Goal: Check status: Check status

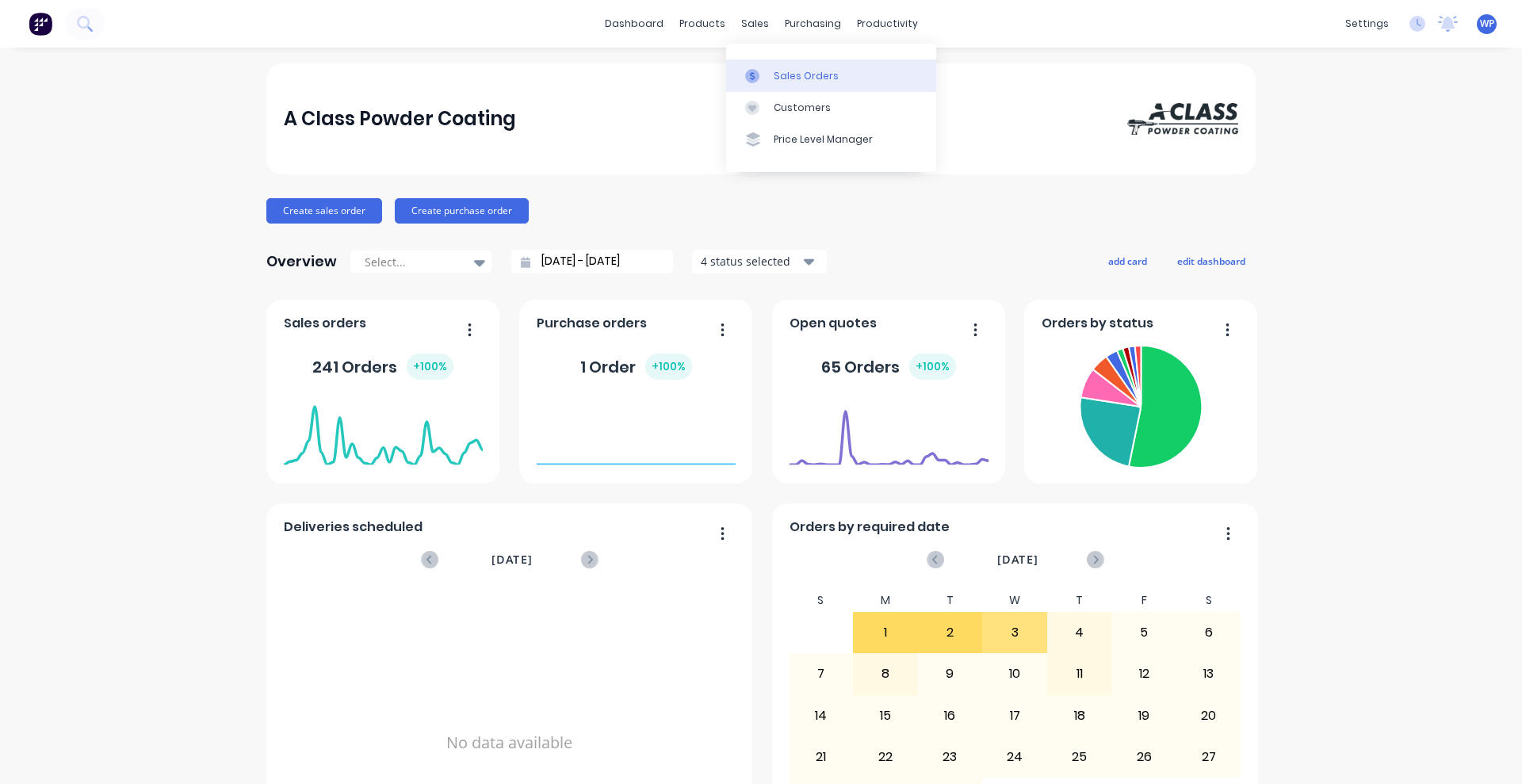
click at [787, 75] on div "Sales Orders" at bounding box center [806, 76] width 65 height 15
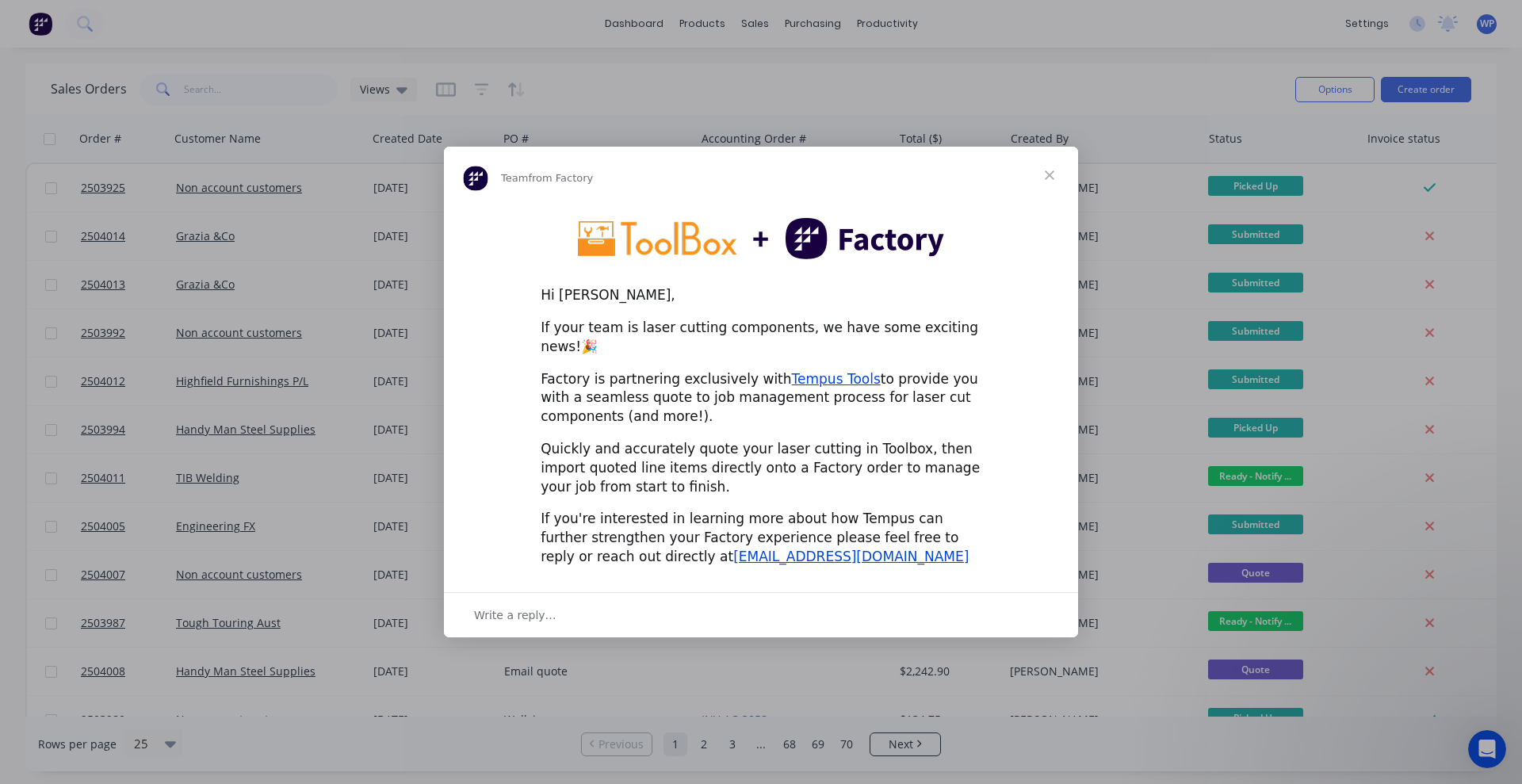
click at [230, 83] on div "Intercom messenger" at bounding box center [761, 392] width 1522 height 784
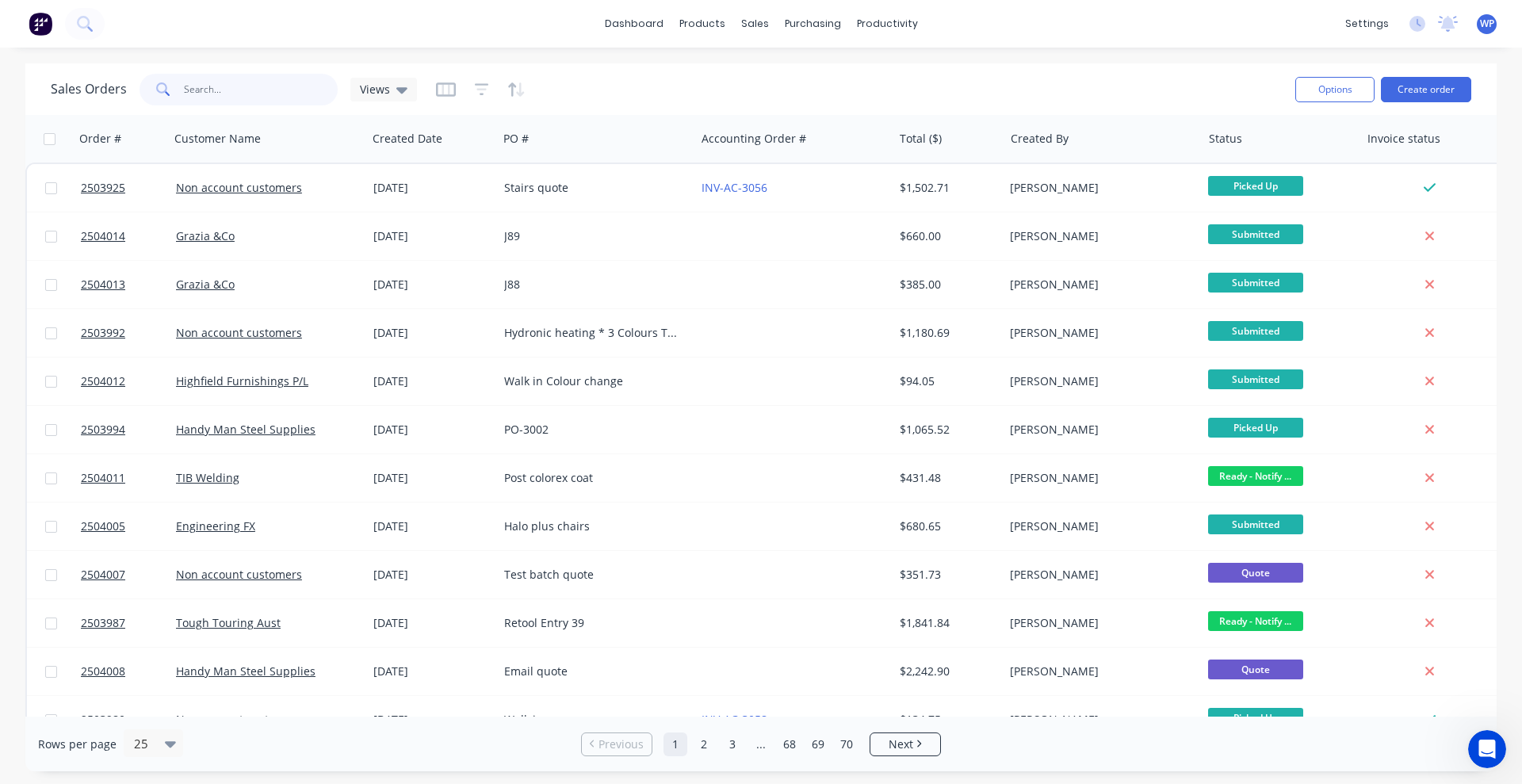
click at [229, 85] on input "text" at bounding box center [261, 89] width 154 height 32
paste input "2503728"
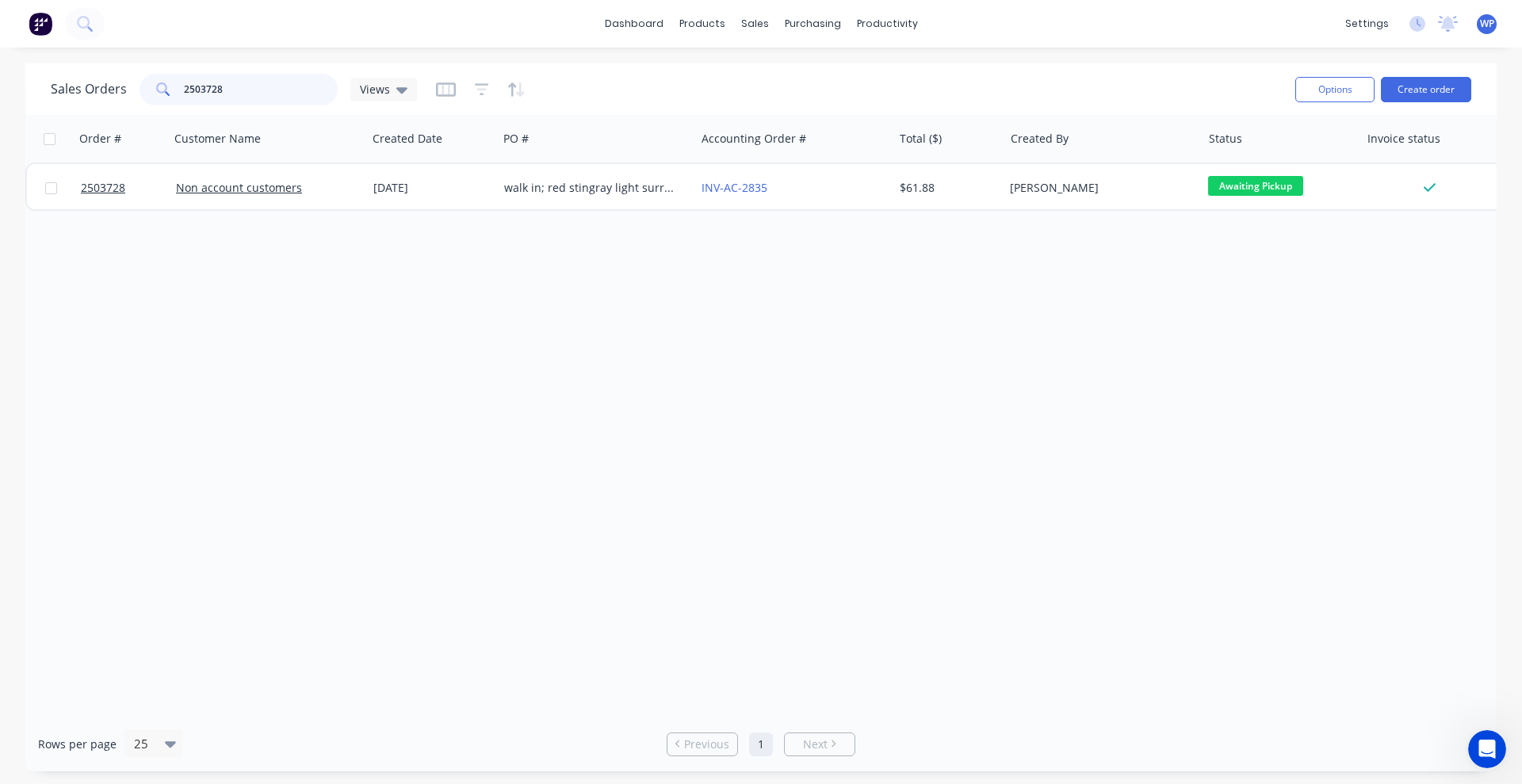
drag, startPoint x: 235, startPoint y: 91, endPoint x: 179, endPoint y: 88, distance: 56.1
click at [179, 88] on div "2503728" at bounding box center [239, 89] width 198 height 32
type input "2863"
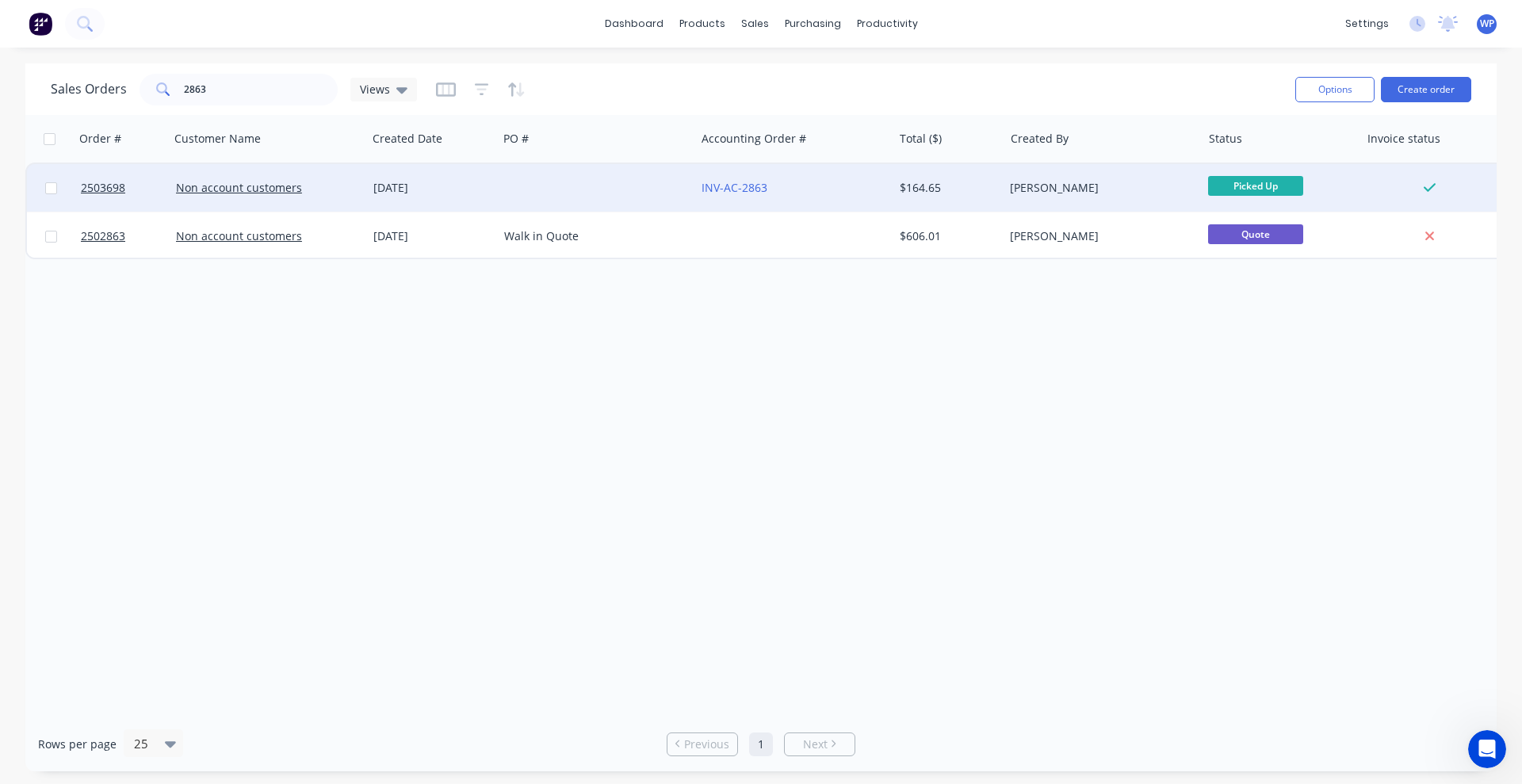
click at [551, 185] on div at bounding box center [596, 187] width 198 height 47
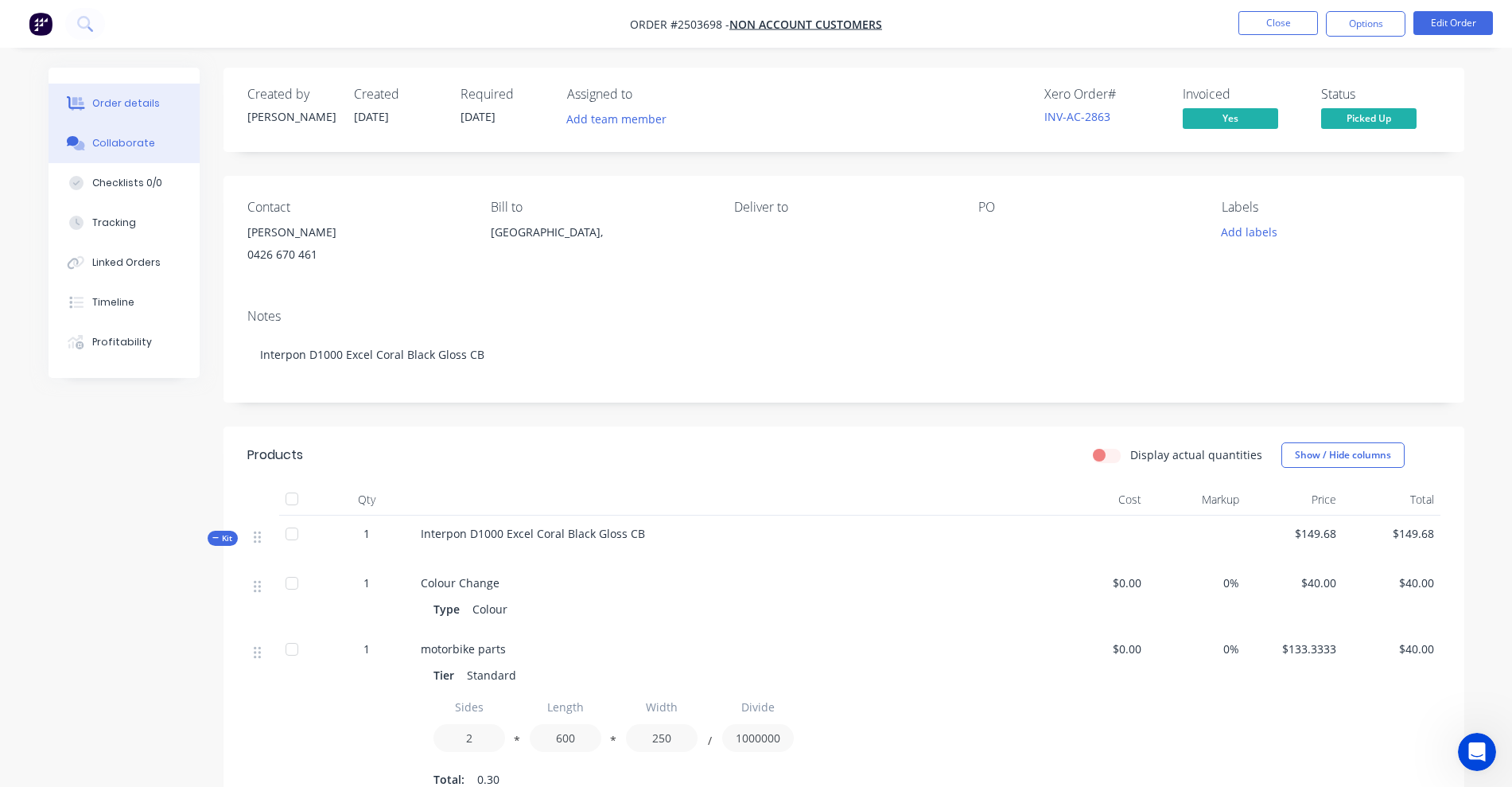
click at [119, 136] on div "Collaborate" at bounding box center [124, 143] width 63 height 15
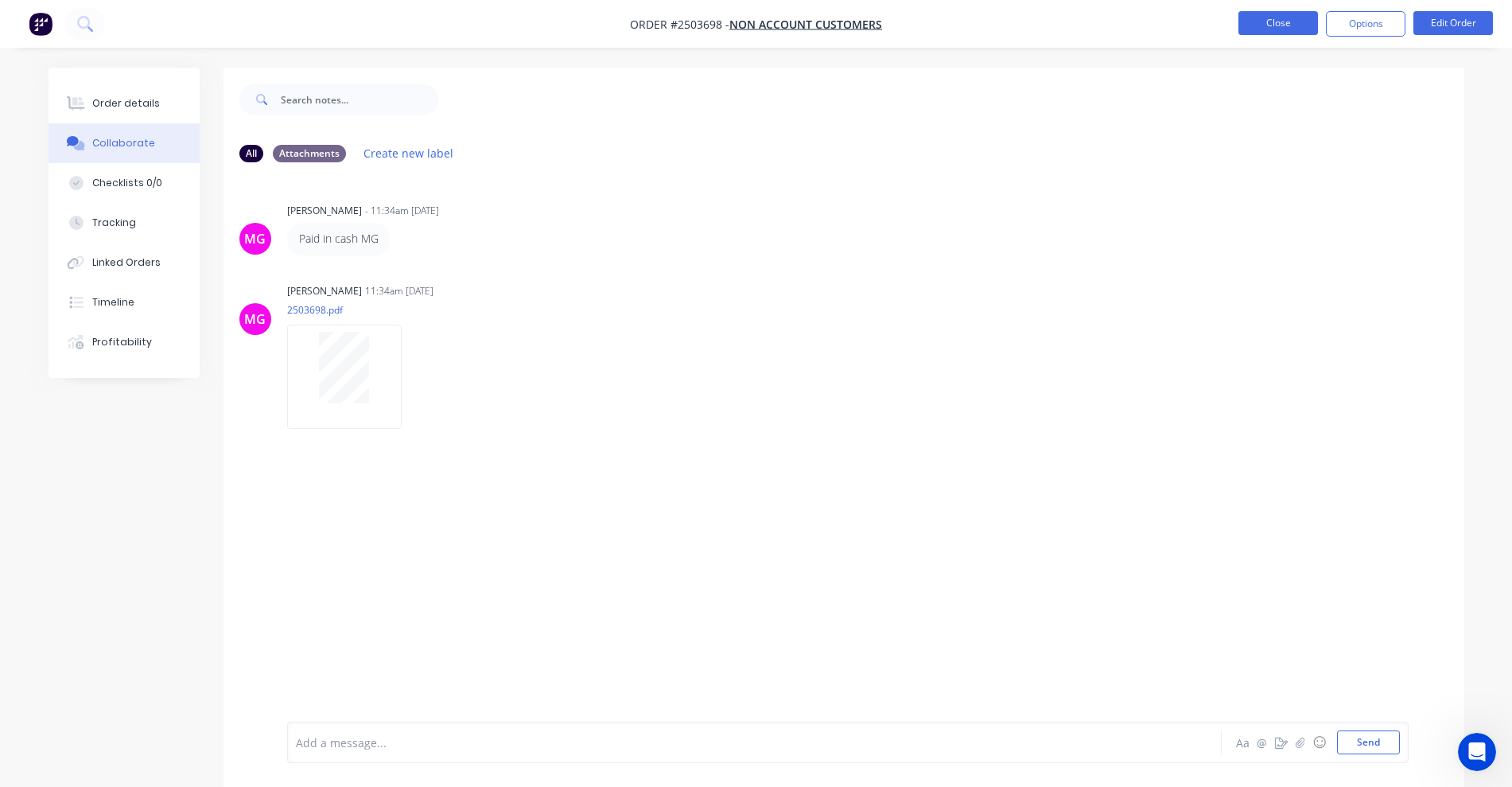
click at [1270, 26] on button "Close" at bounding box center [1278, 23] width 80 height 24
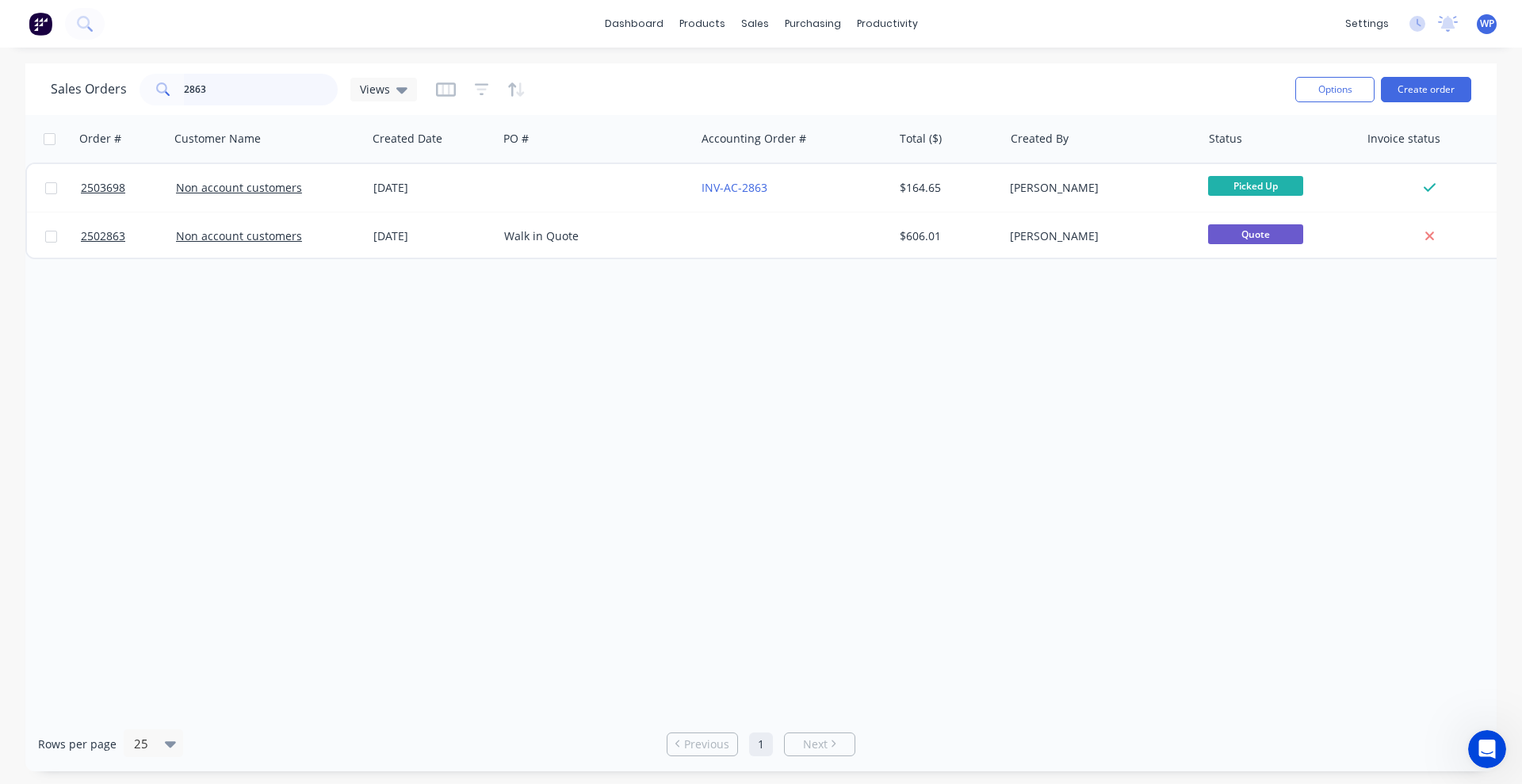
click at [224, 85] on input "2863" at bounding box center [261, 89] width 154 height 32
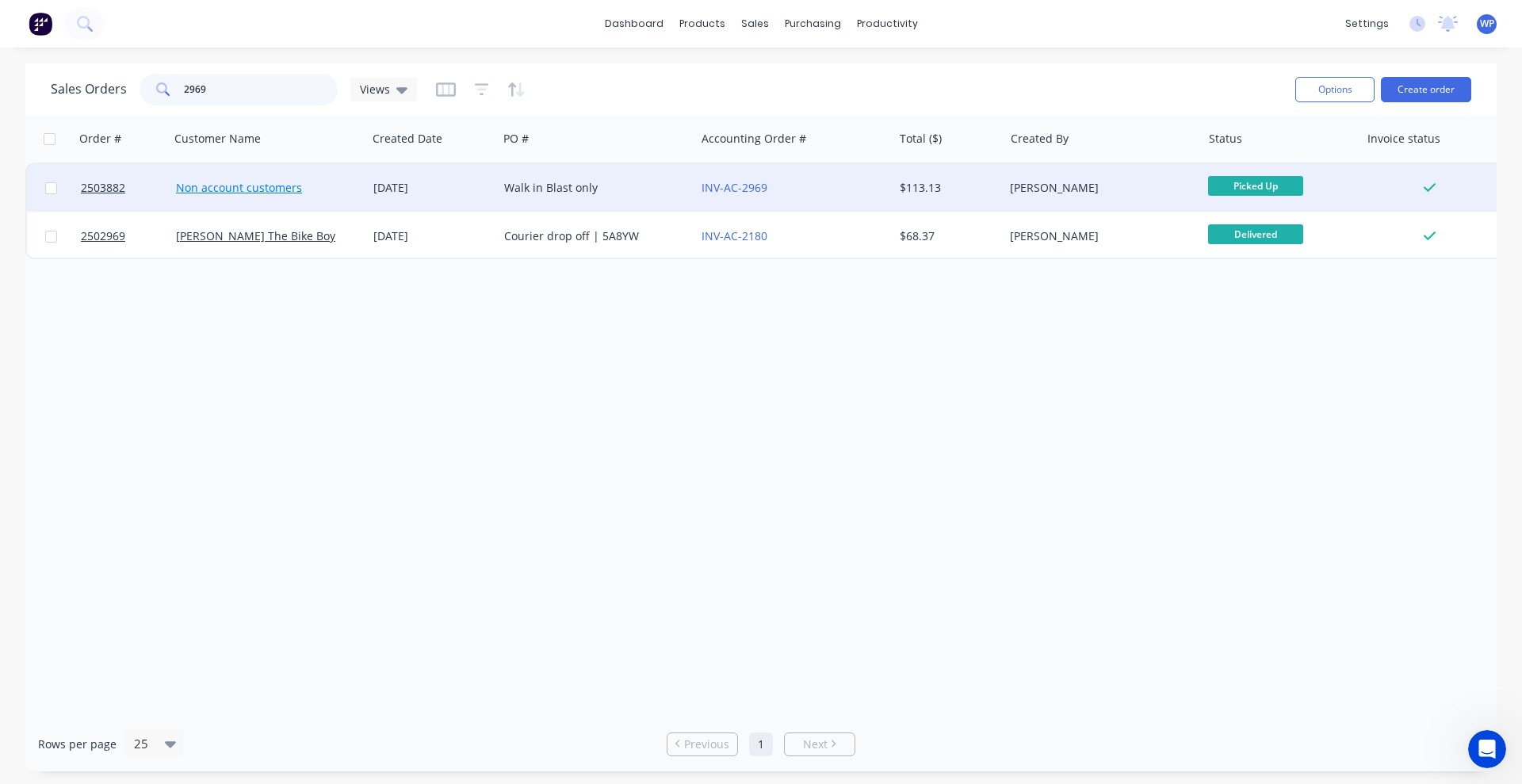
type input "2969"
click at [280, 185] on link "Non account customers" at bounding box center [239, 187] width 126 height 15
click at [390, 191] on div "21 Aug 2025" at bounding box center [432, 188] width 118 height 16
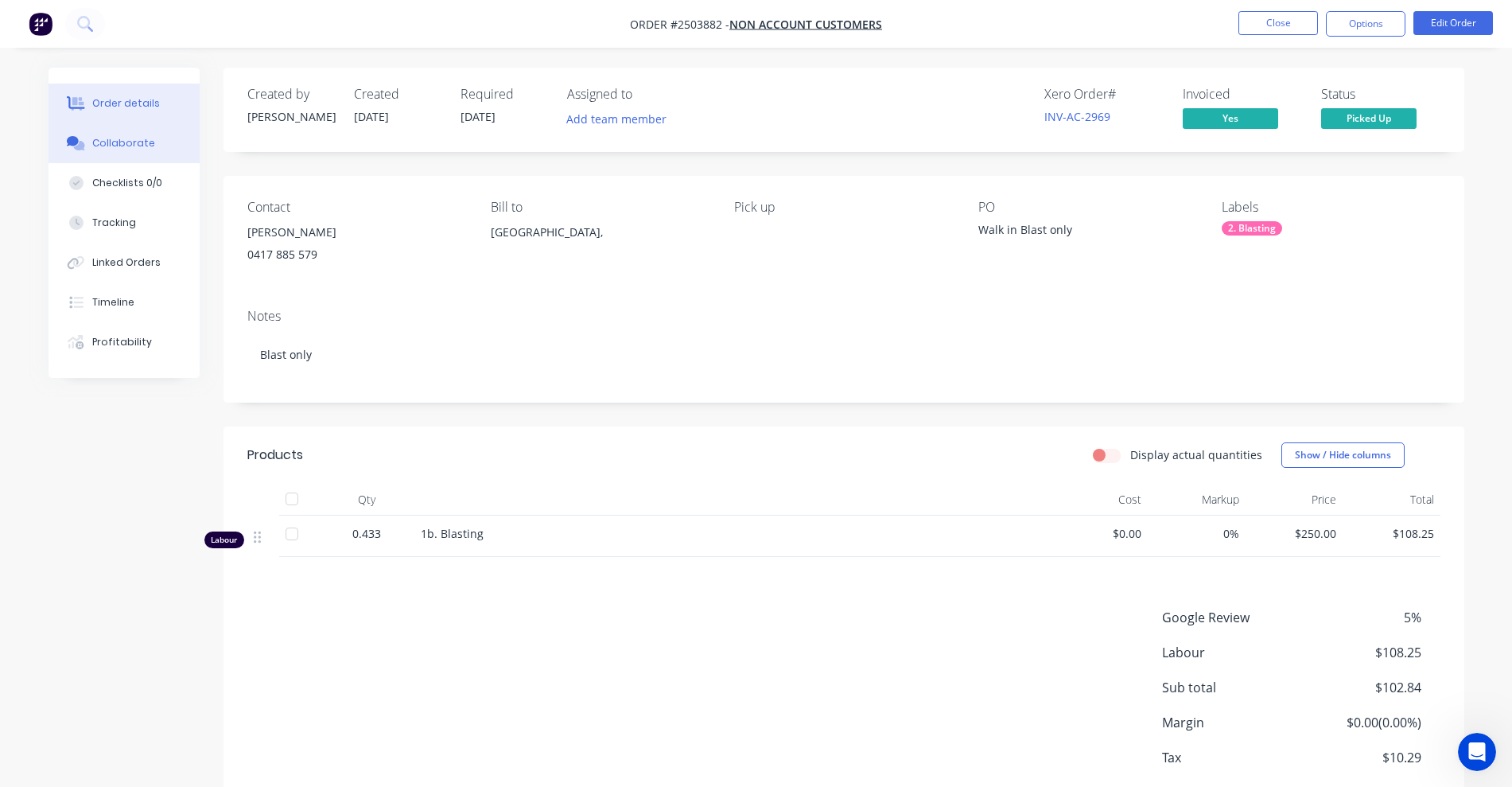
click at [137, 142] on div "Collaborate" at bounding box center [124, 143] width 63 height 15
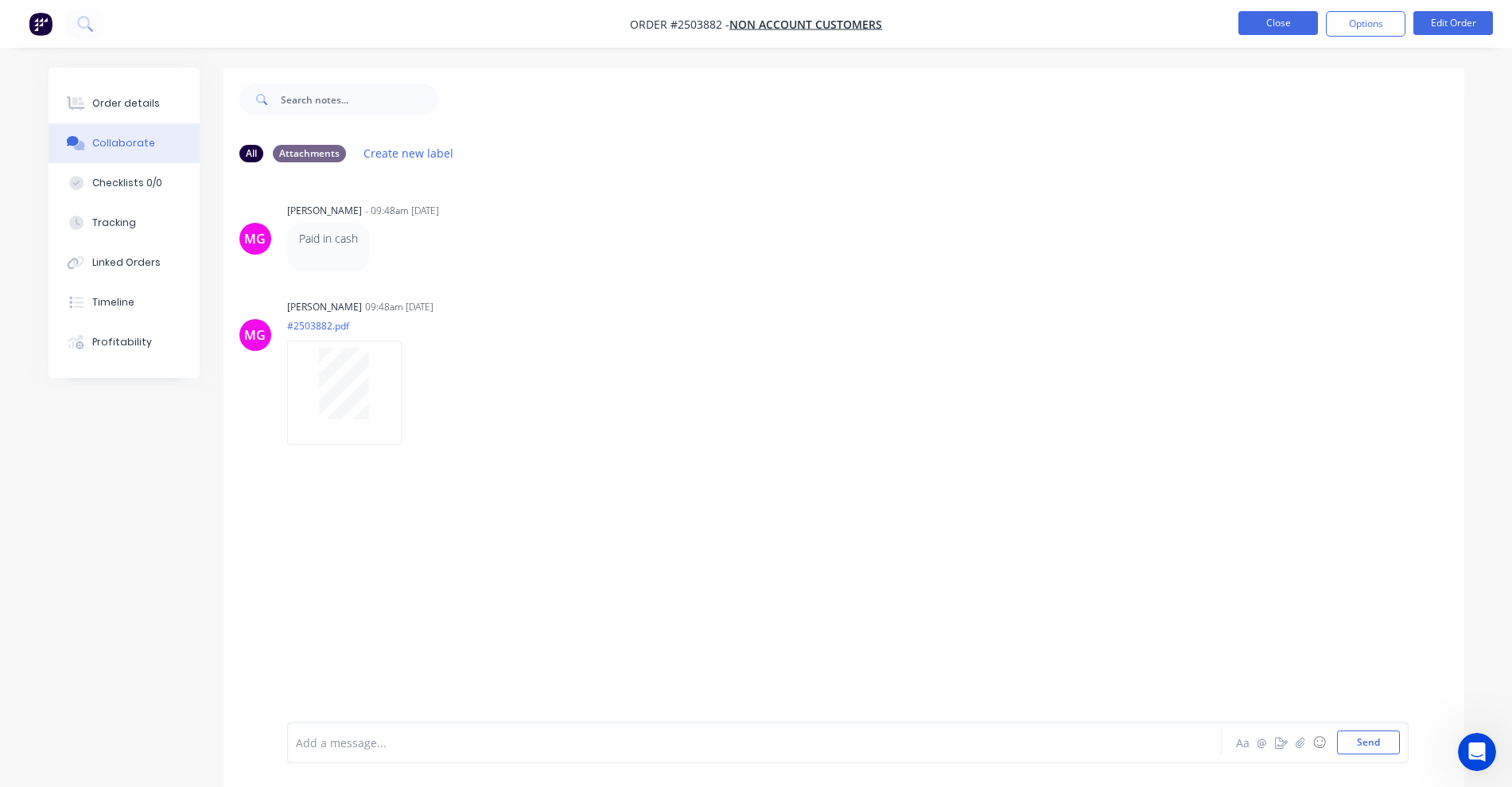
click at [1270, 25] on button "Close" at bounding box center [1278, 23] width 80 height 24
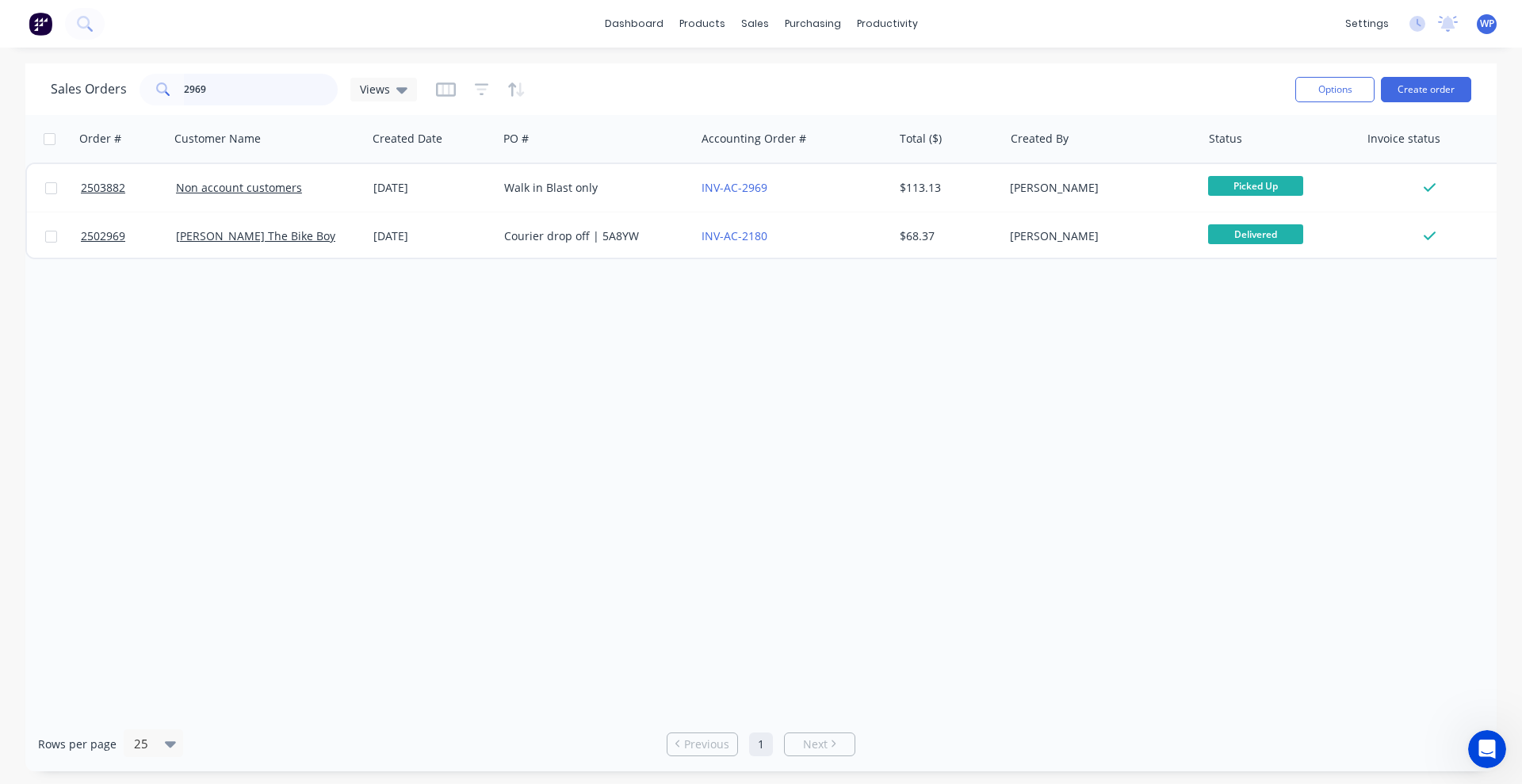
click at [216, 88] on input "2969" at bounding box center [261, 89] width 154 height 32
type input "2"
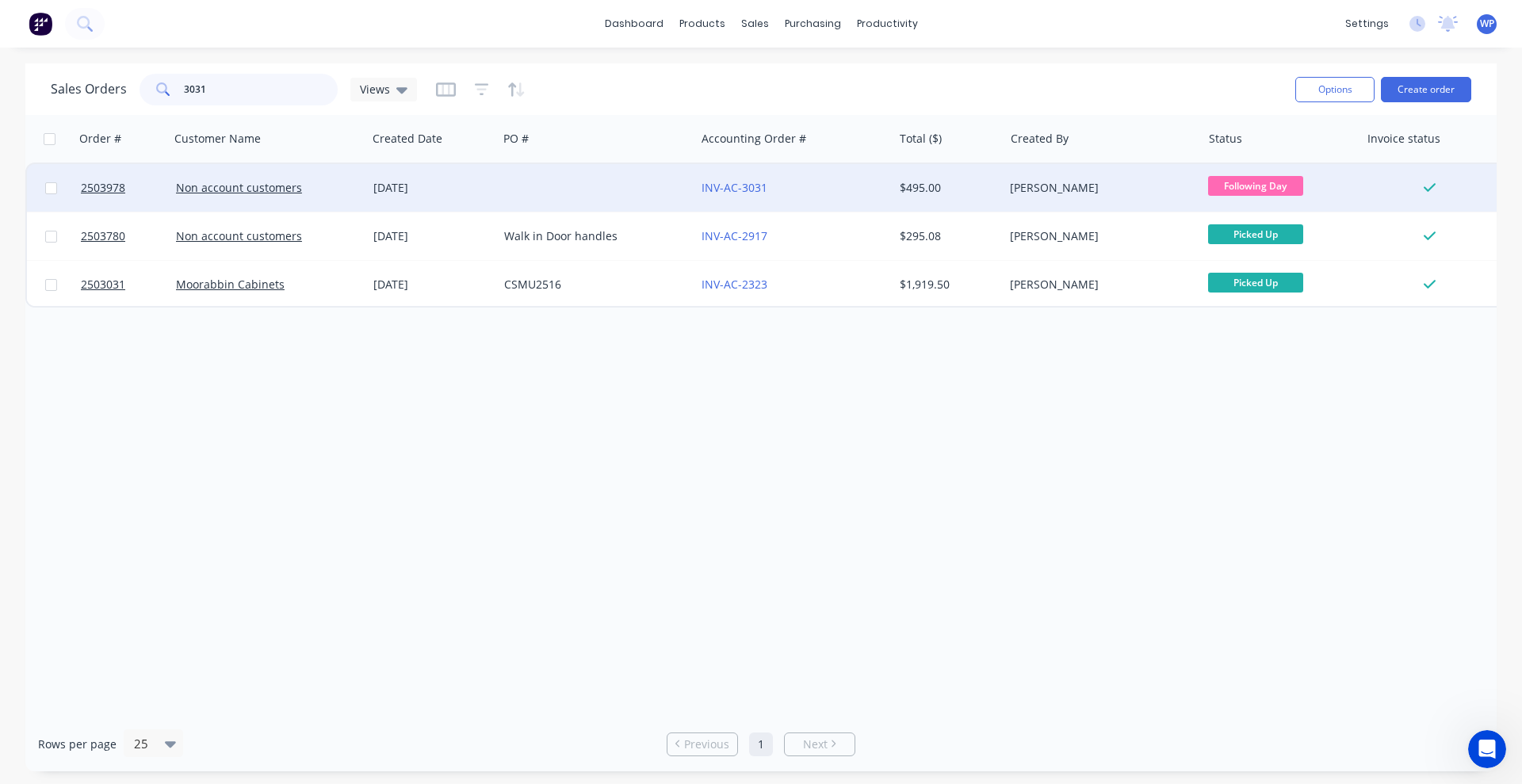
type input "3031"
click at [430, 187] on div "01 Sep 2025" at bounding box center [432, 188] width 118 height 16
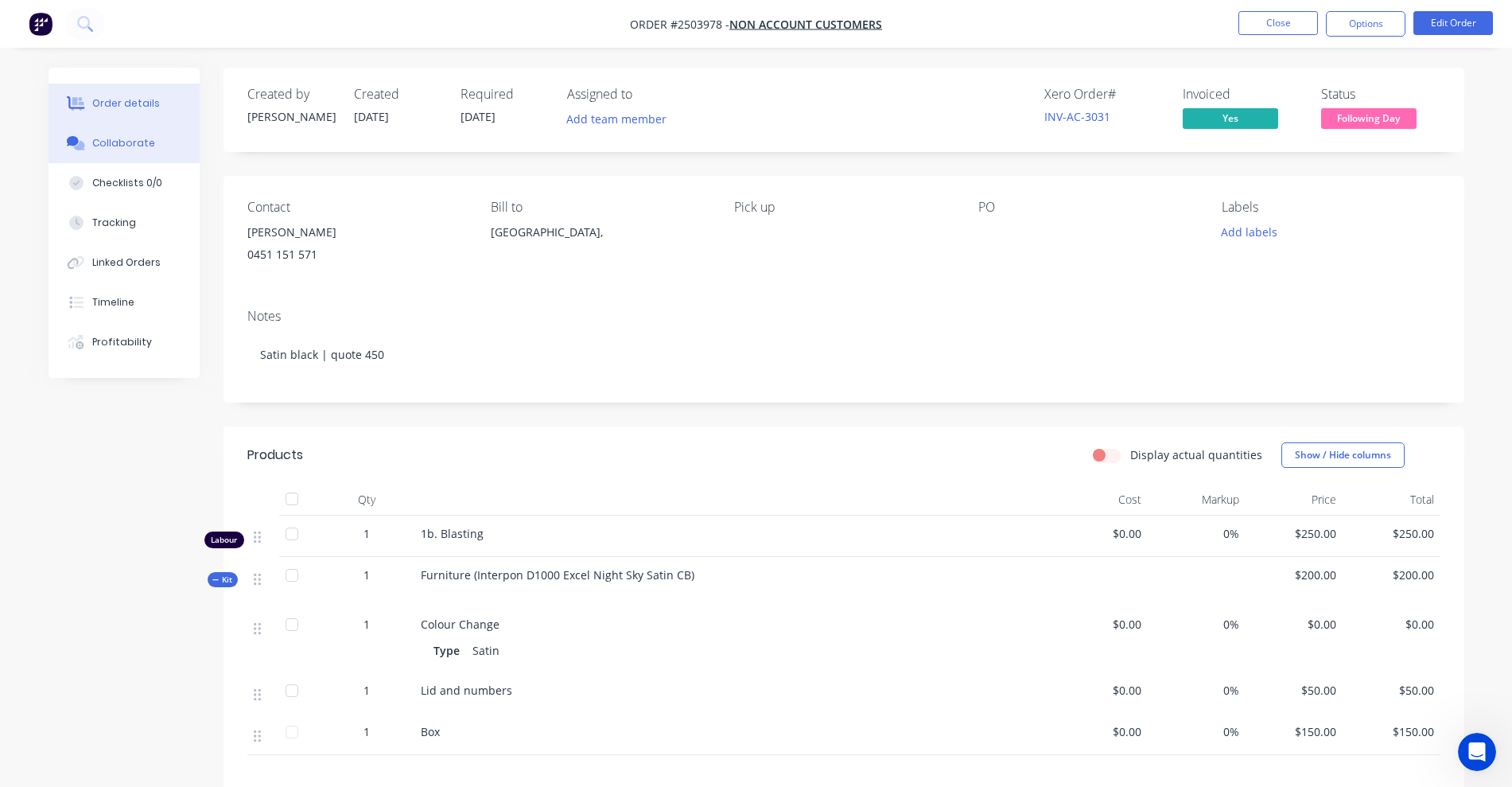
click at [114, 143] on div "Collaborate" at bounding box center [124, 143] width 63 height 15
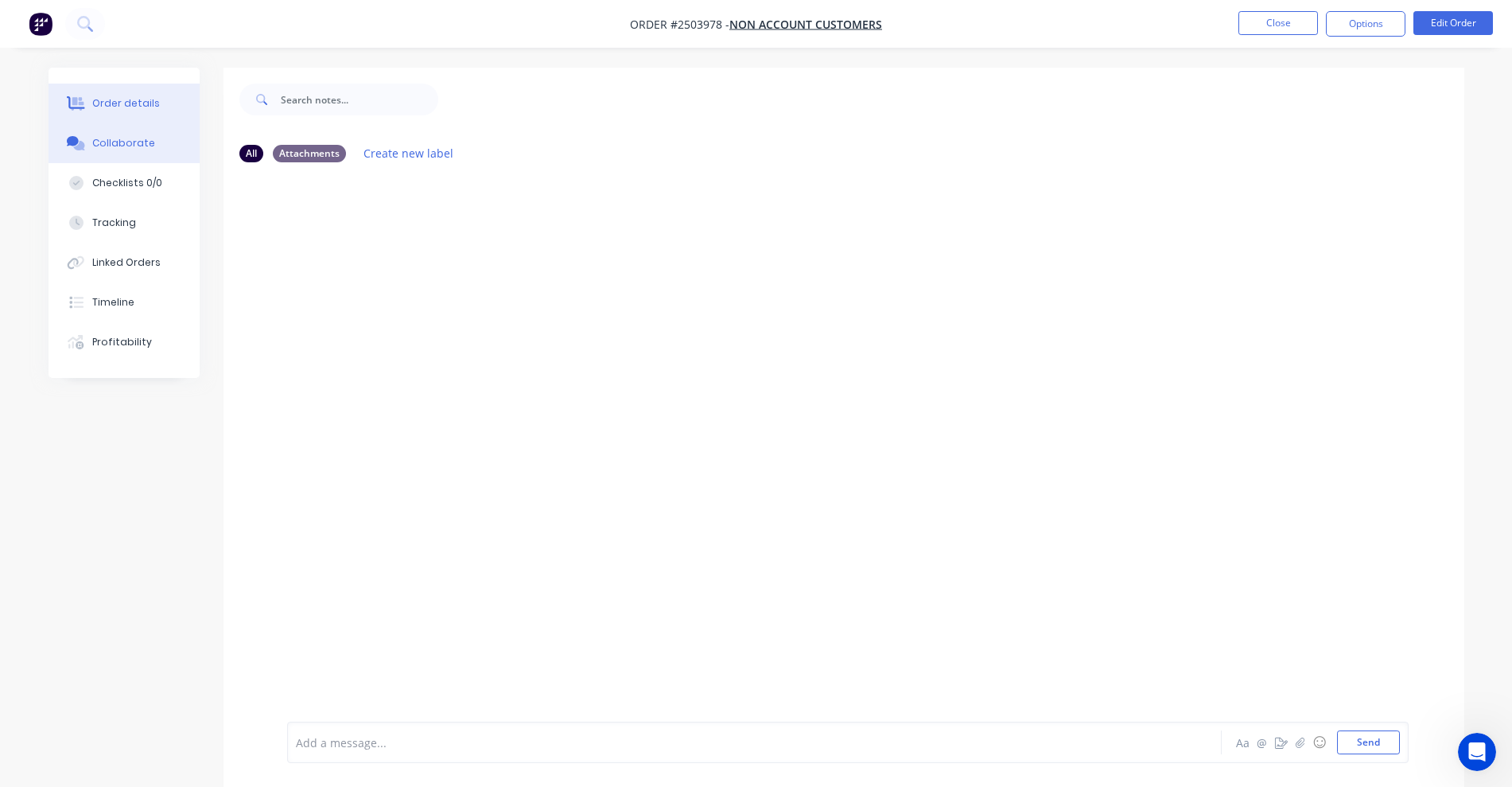
click at [126, 108] on div "Order details" at bounding box center [126, 103] width 68 height 15
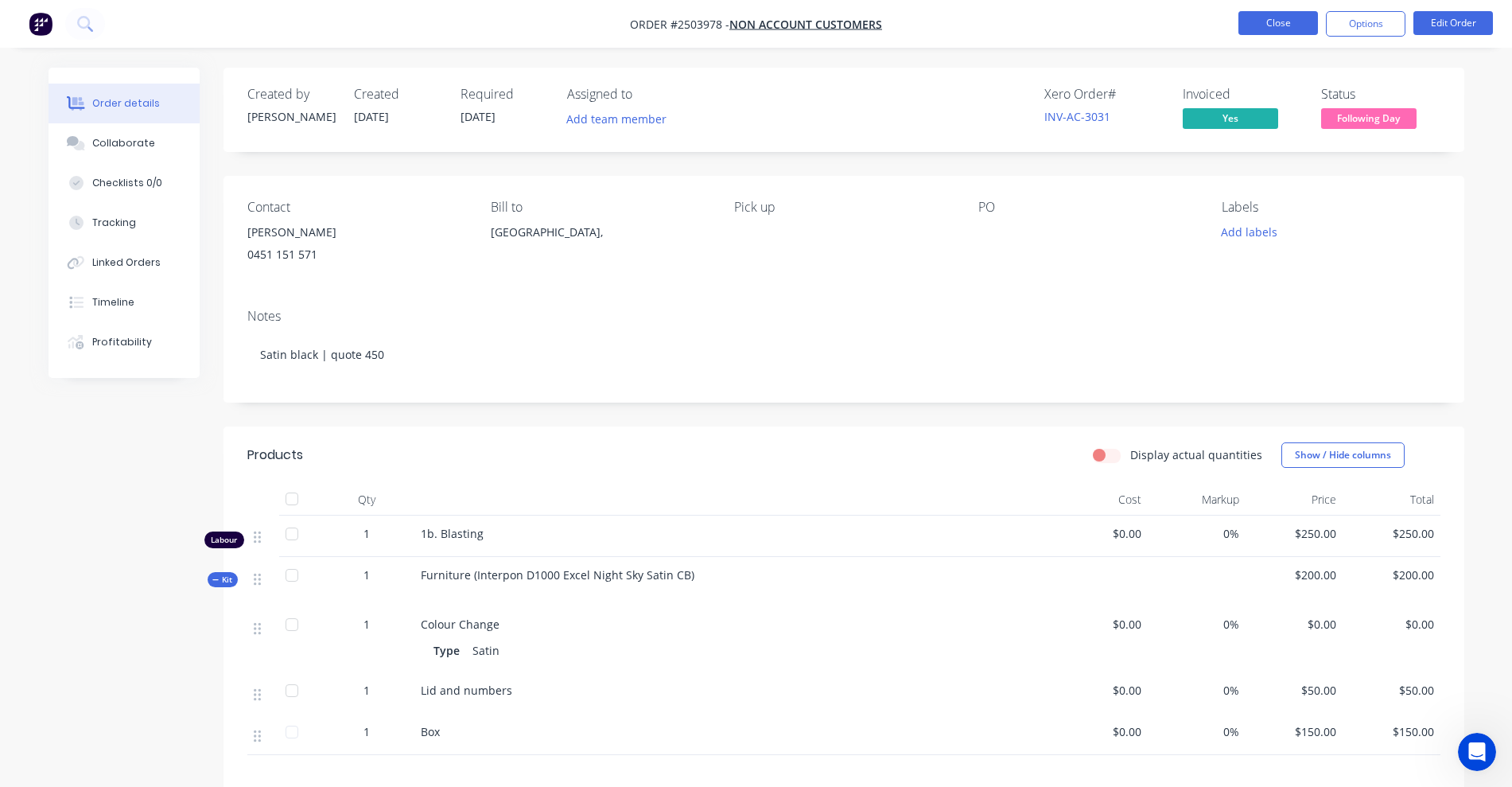
click at [1263, 27] on button "Close" at bounding box center [1278, 23] width 80 height 24
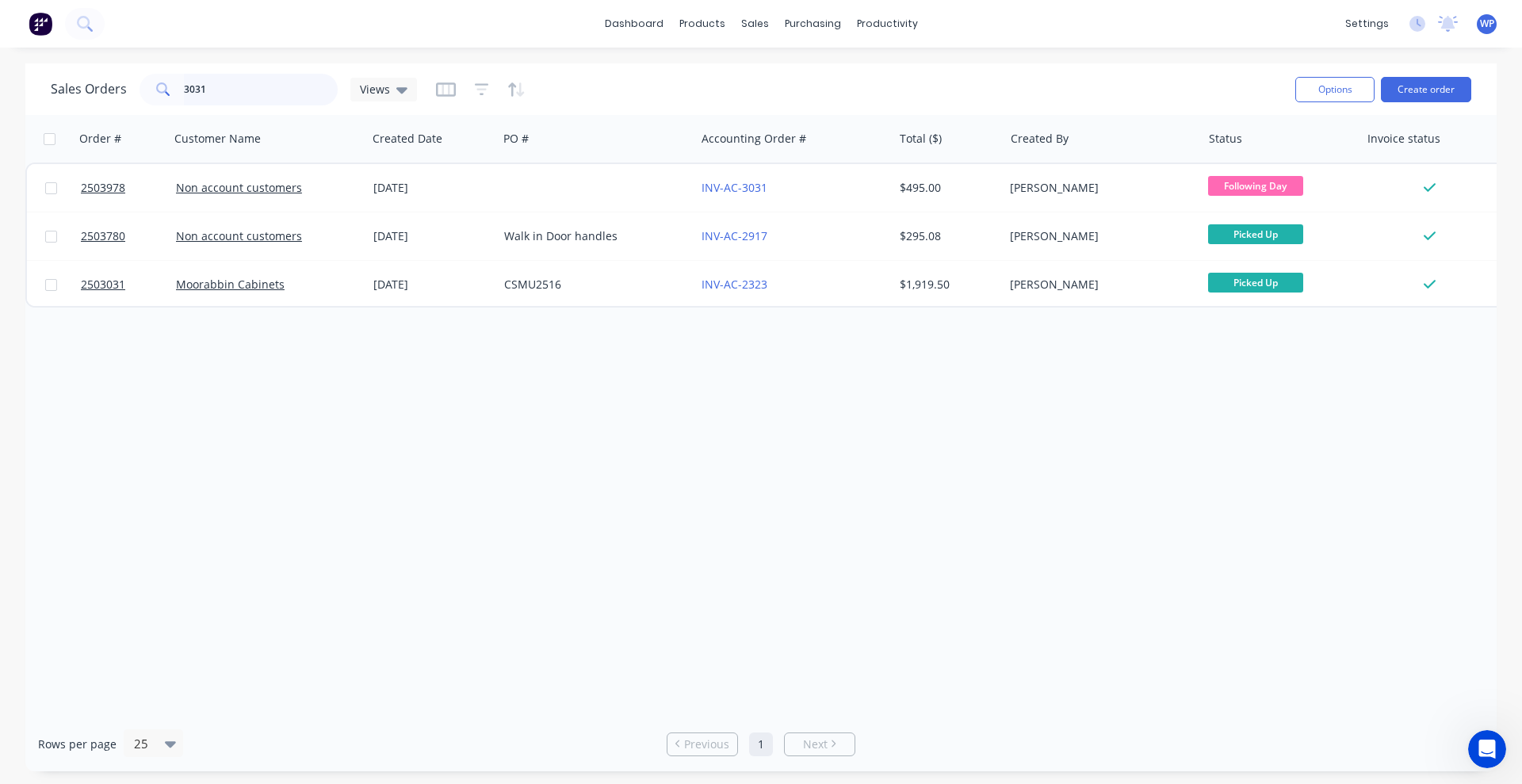
click at [221, 85] on input "3031" at bounding box center [261, 89] width 154 height 32
type input "3"
type input "2"
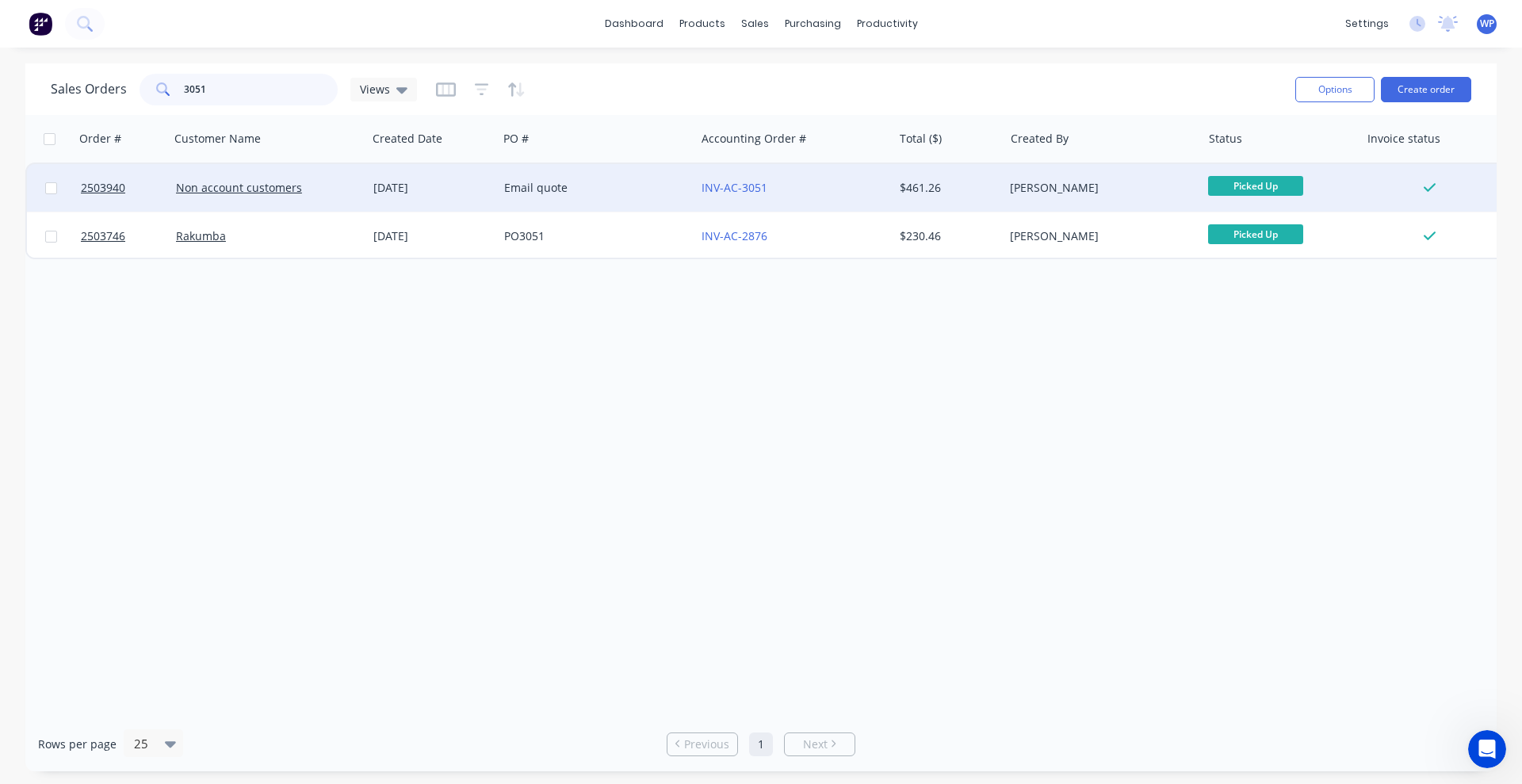
type input "3051"
click at [588, 190] on div "Email quote" at bounding box center [592, 188] width 176 height 16
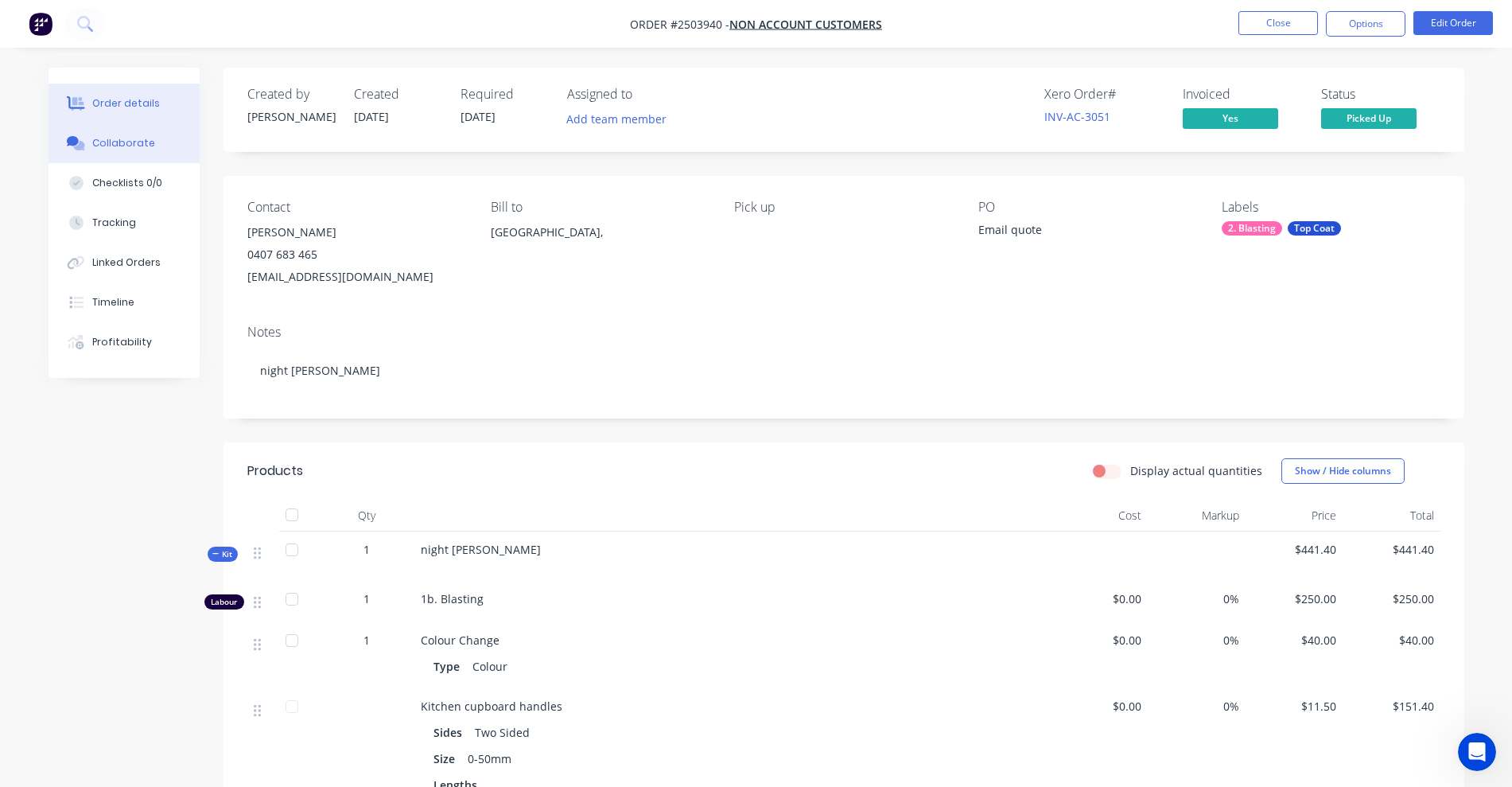
click at [116, 146] on div "Collaborate" at bounding box center [124, 143] width 63 height 15
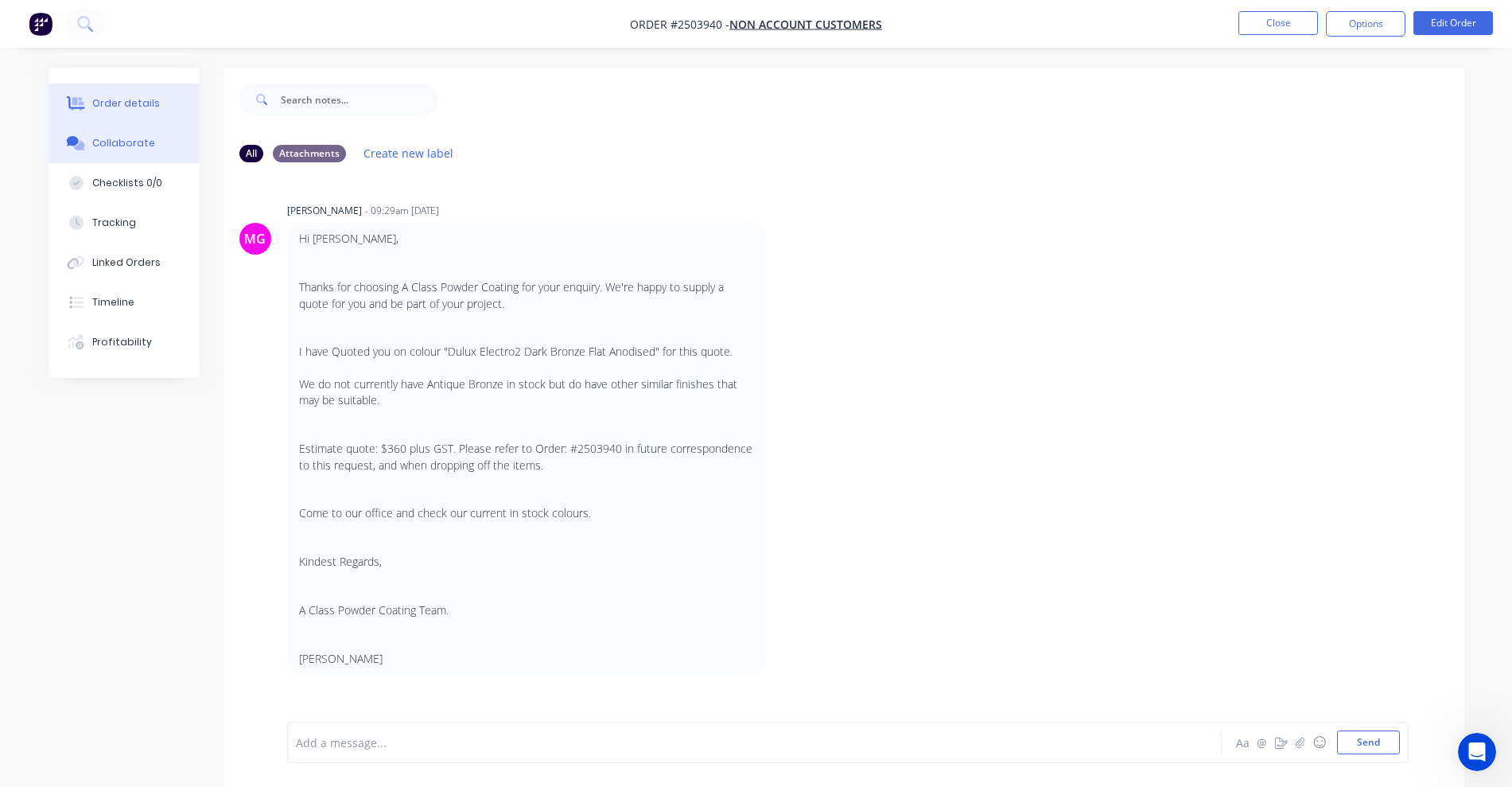
click at [100, 105] on div "Order details" at bounding box center [126, 103] width 68 height 15
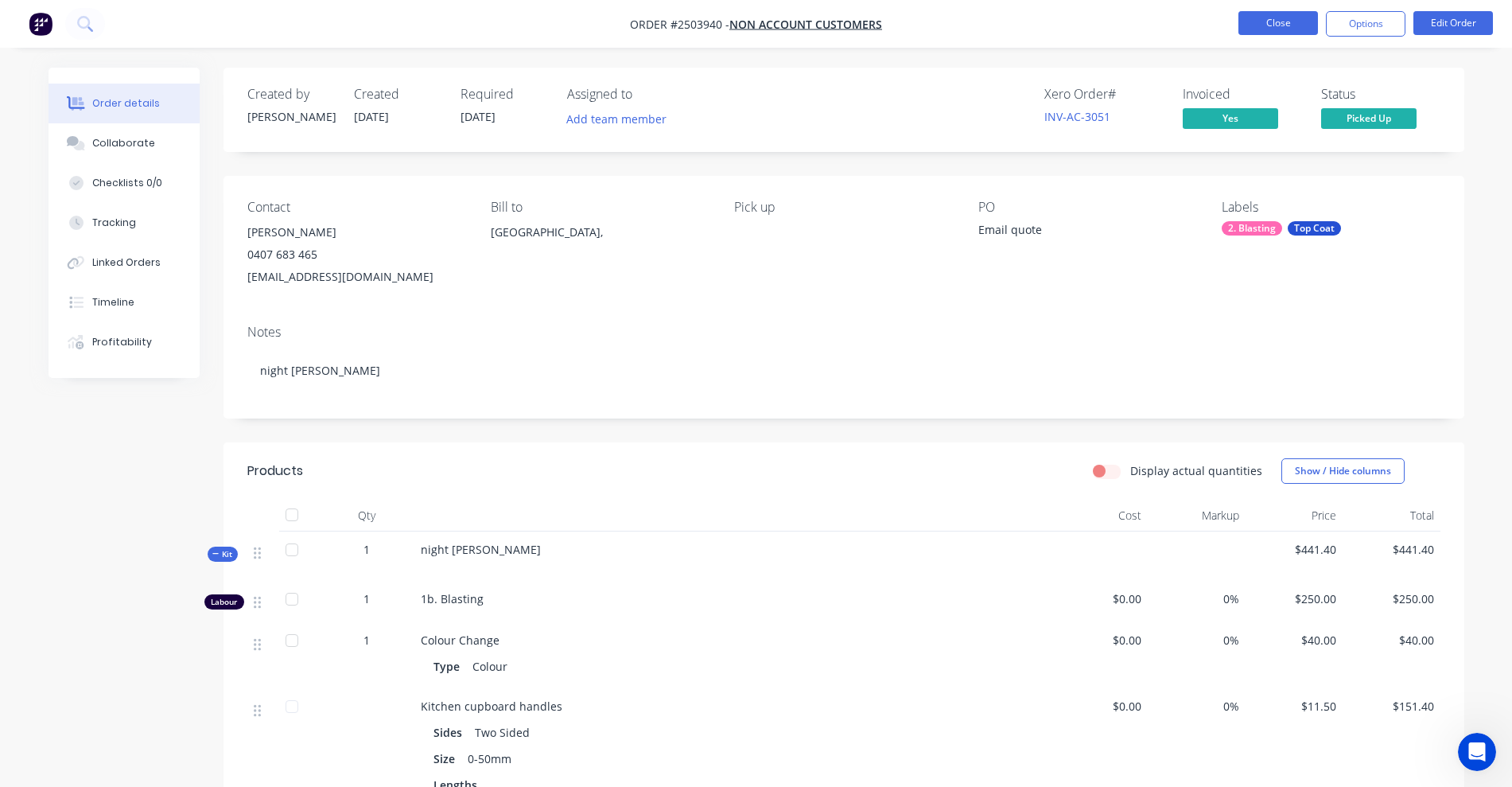
click at [1258, 25] on button "Close" at bounding box center [1278, 23] width 80 height 24
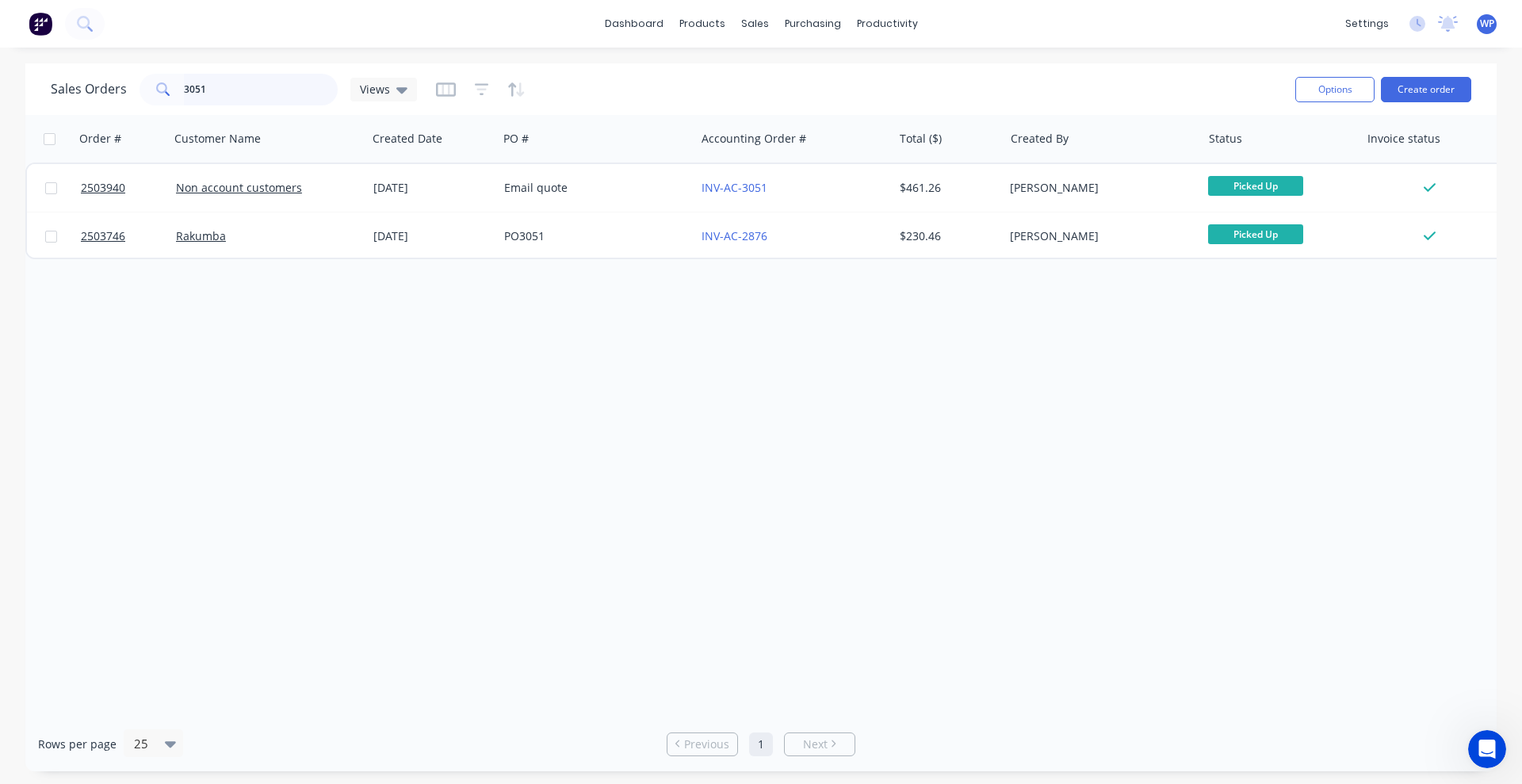
click at [228, 90] on input "3051" at bounding box center [261, 89] width 154 height 32
type input "3054"
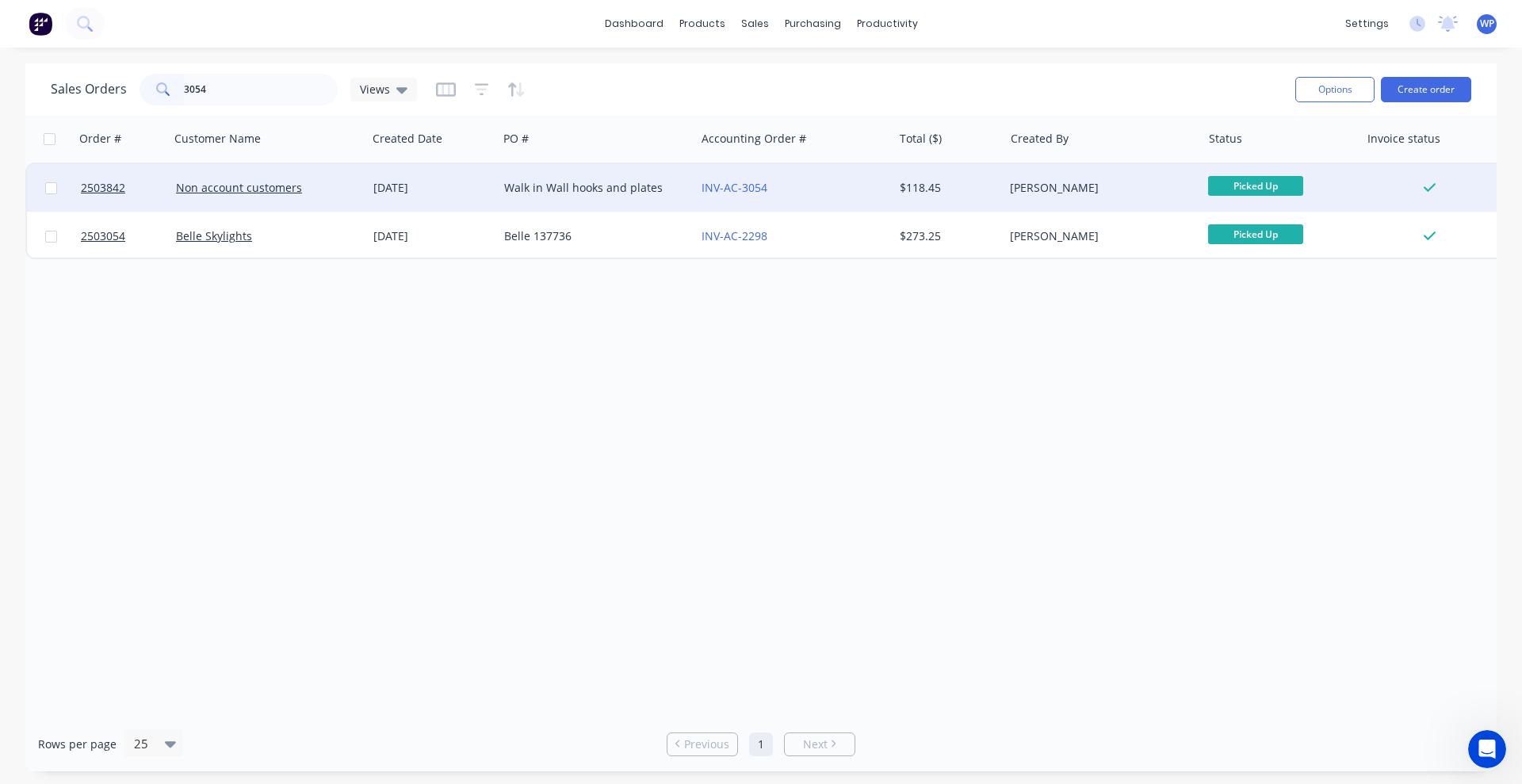
click at [479, 191] on div "15 Aug 2025" at bounding box center [432, 188] width 118 height 16
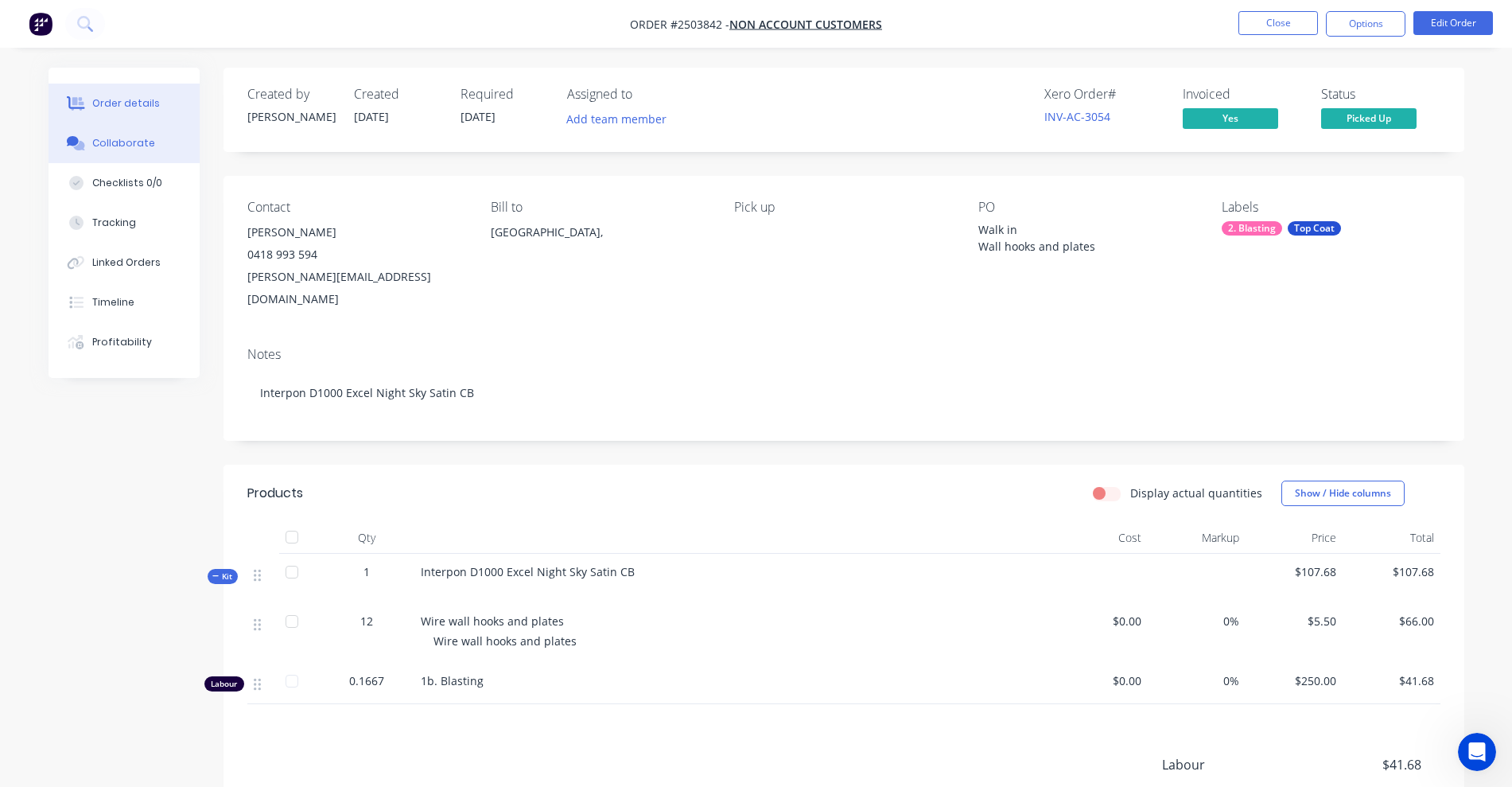
click at [112, 146] on div "Collaborate" at bounding box center [124, 143] width 63 height 15
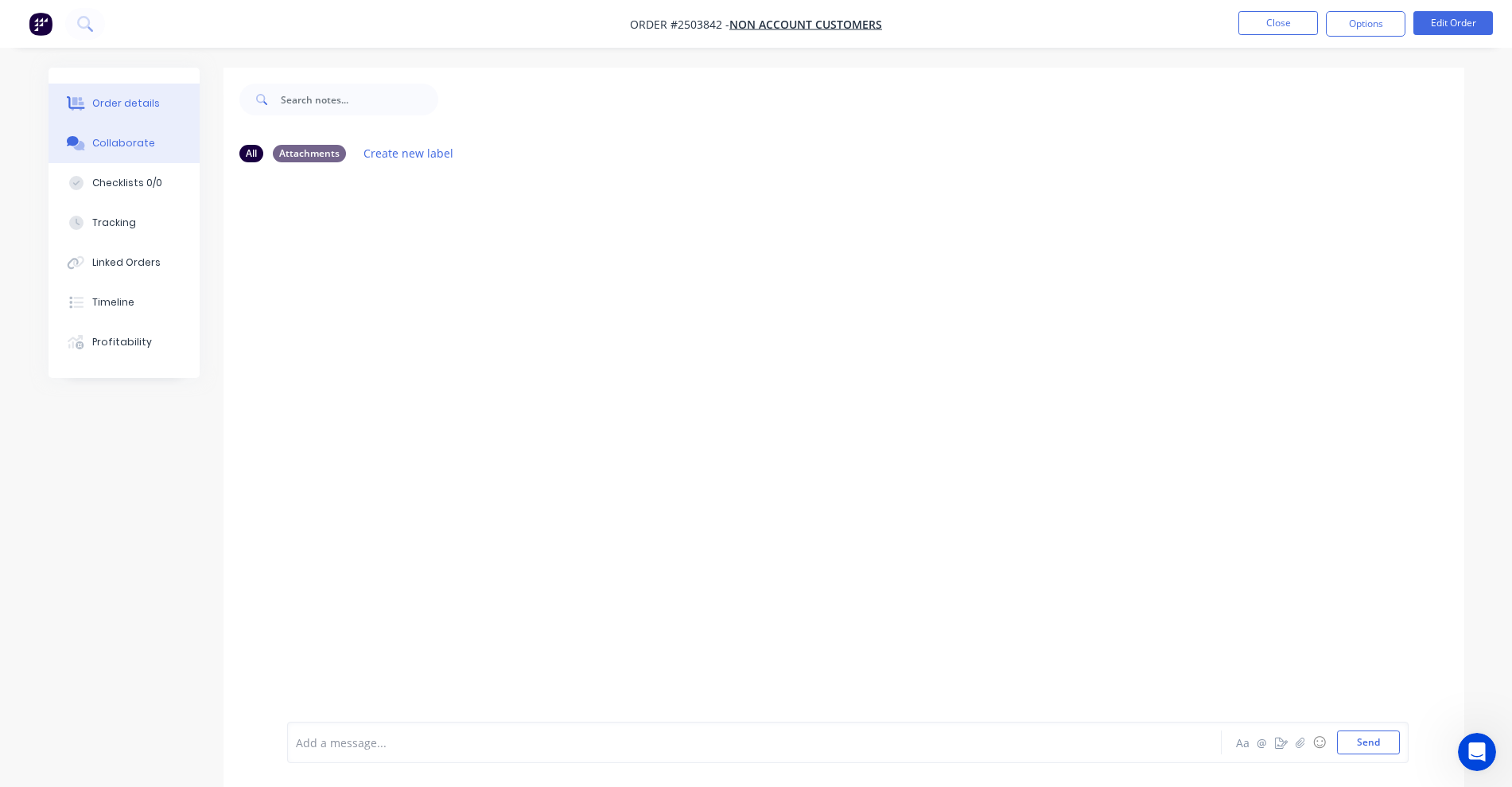
click at [113, 101] on div "Order details" at bounding box center [126, 103] width 68 height 15
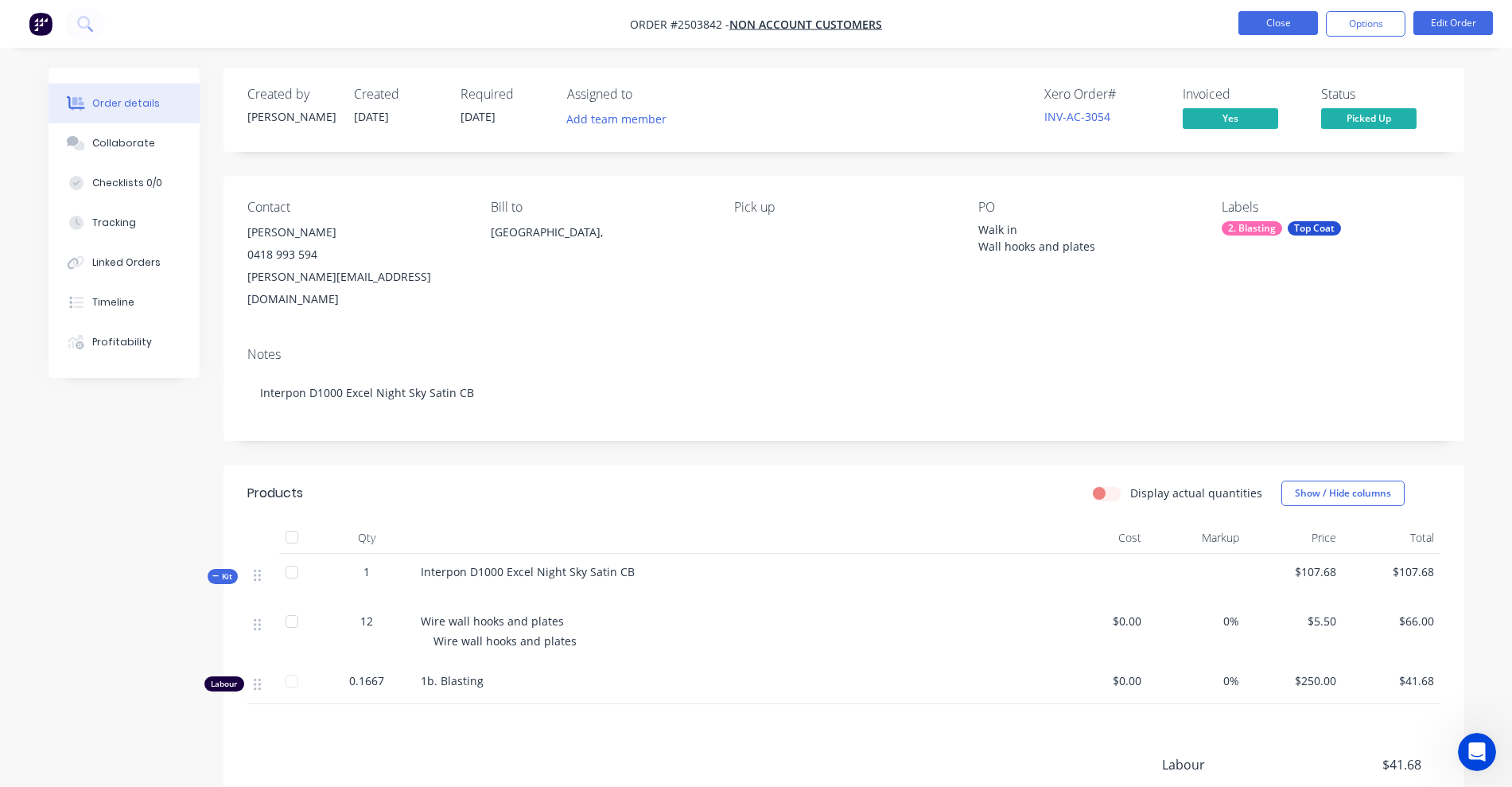
click at [1273, 16] on button "Close" at bounding box center [1278, 23] width 80 height 24
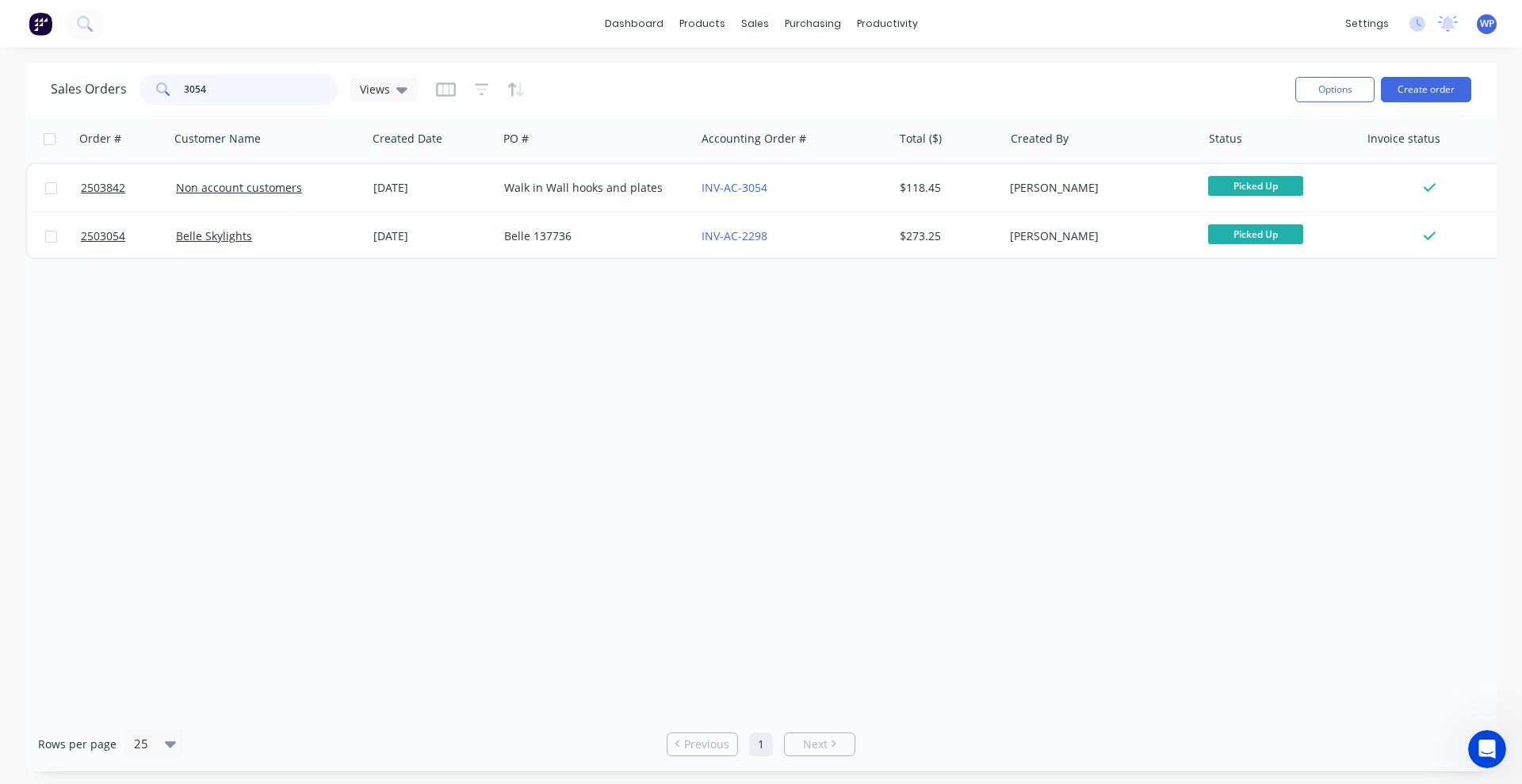
click at [231, 88] on input "3054" at bounding box center [261, 89] width 154 height 32
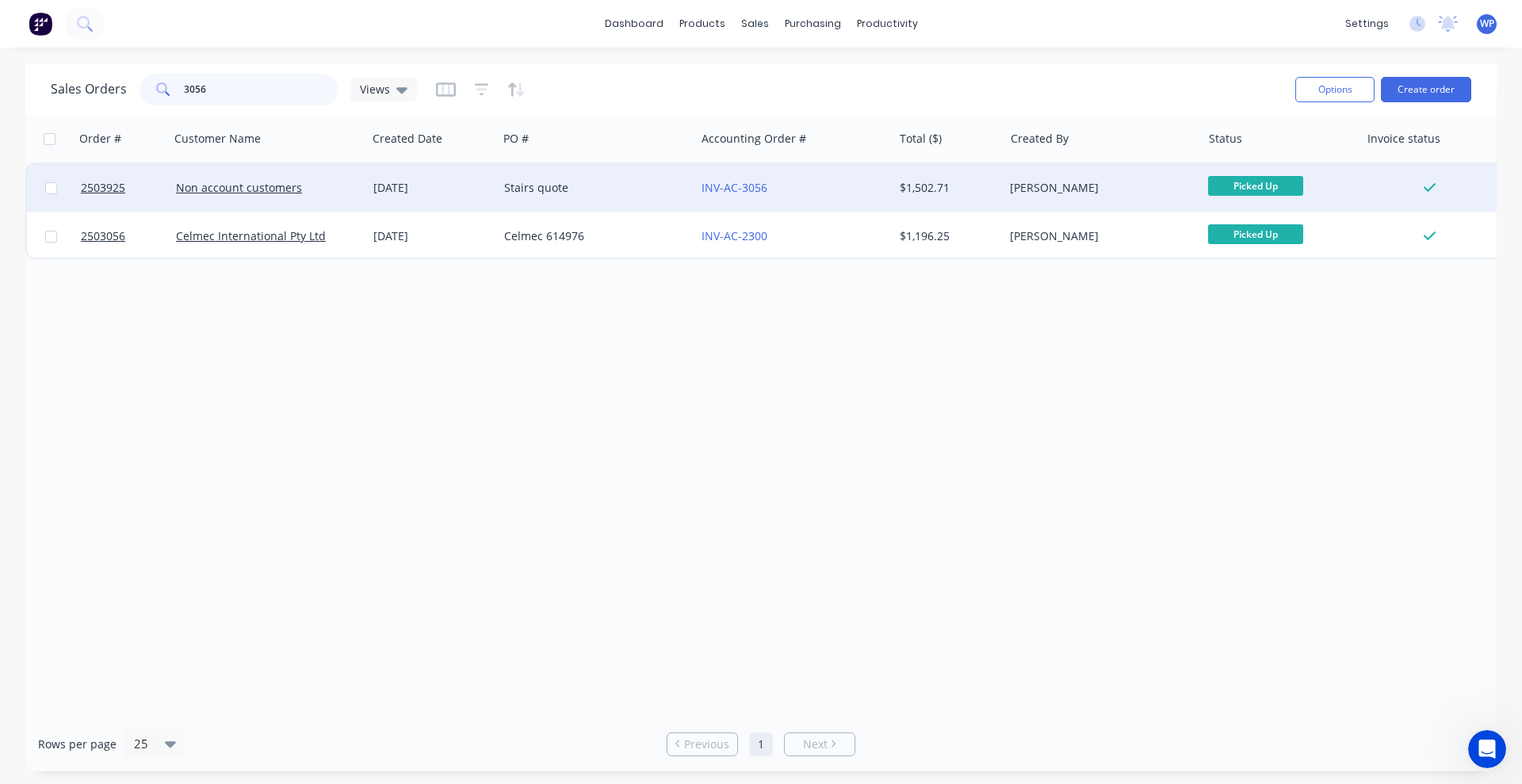
type input "3056"
click at [439, 202] on div "01 Sep 2025" at bounding box center [432, 187] width 131 height 47
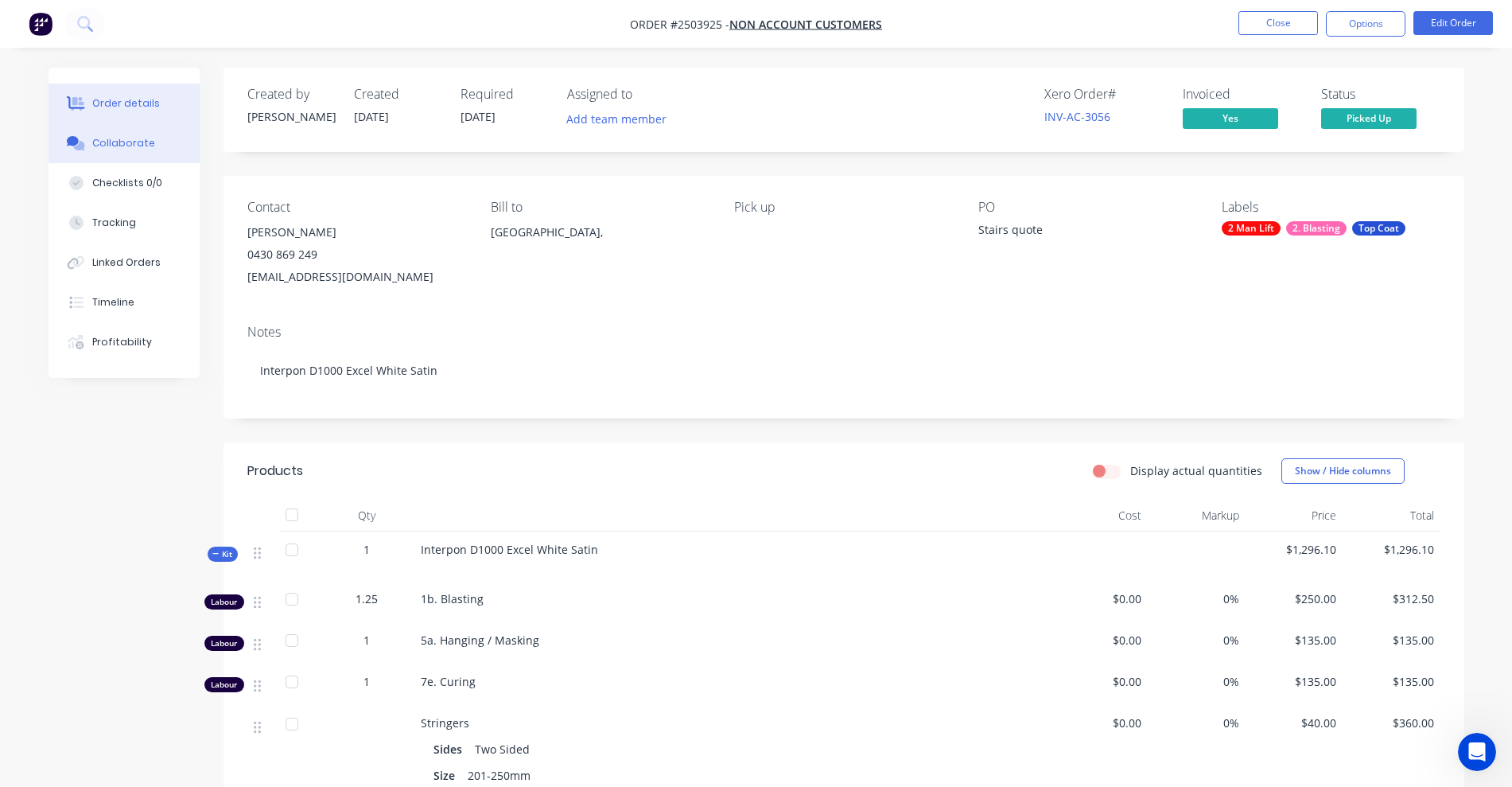
click at [119, 145] on div "Collaborate" at bounding box center [124, 143] width 63 height 15
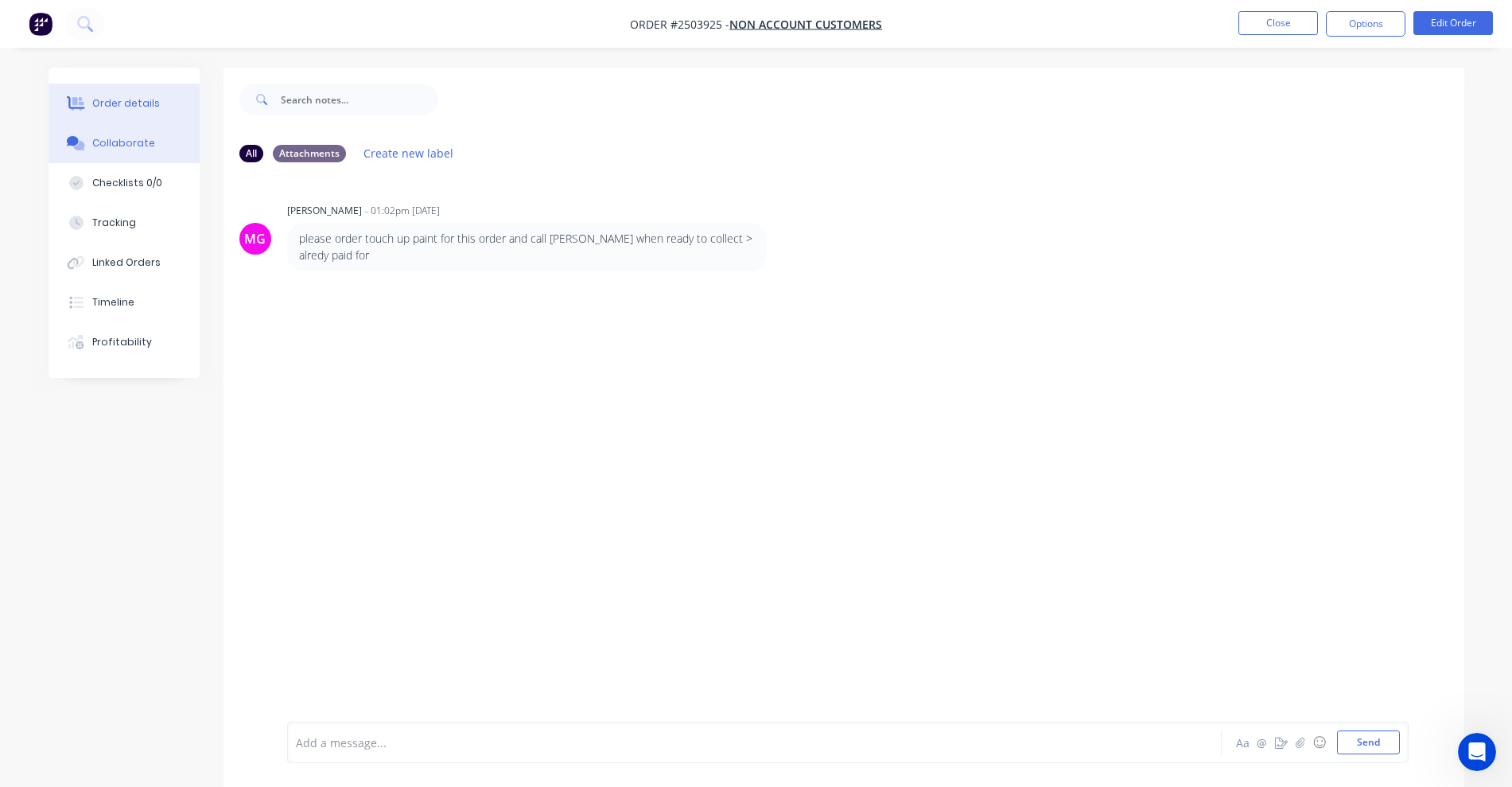
click at [119, 105] on div "Order details" at bounding box center [126, 103] width 68 height 15
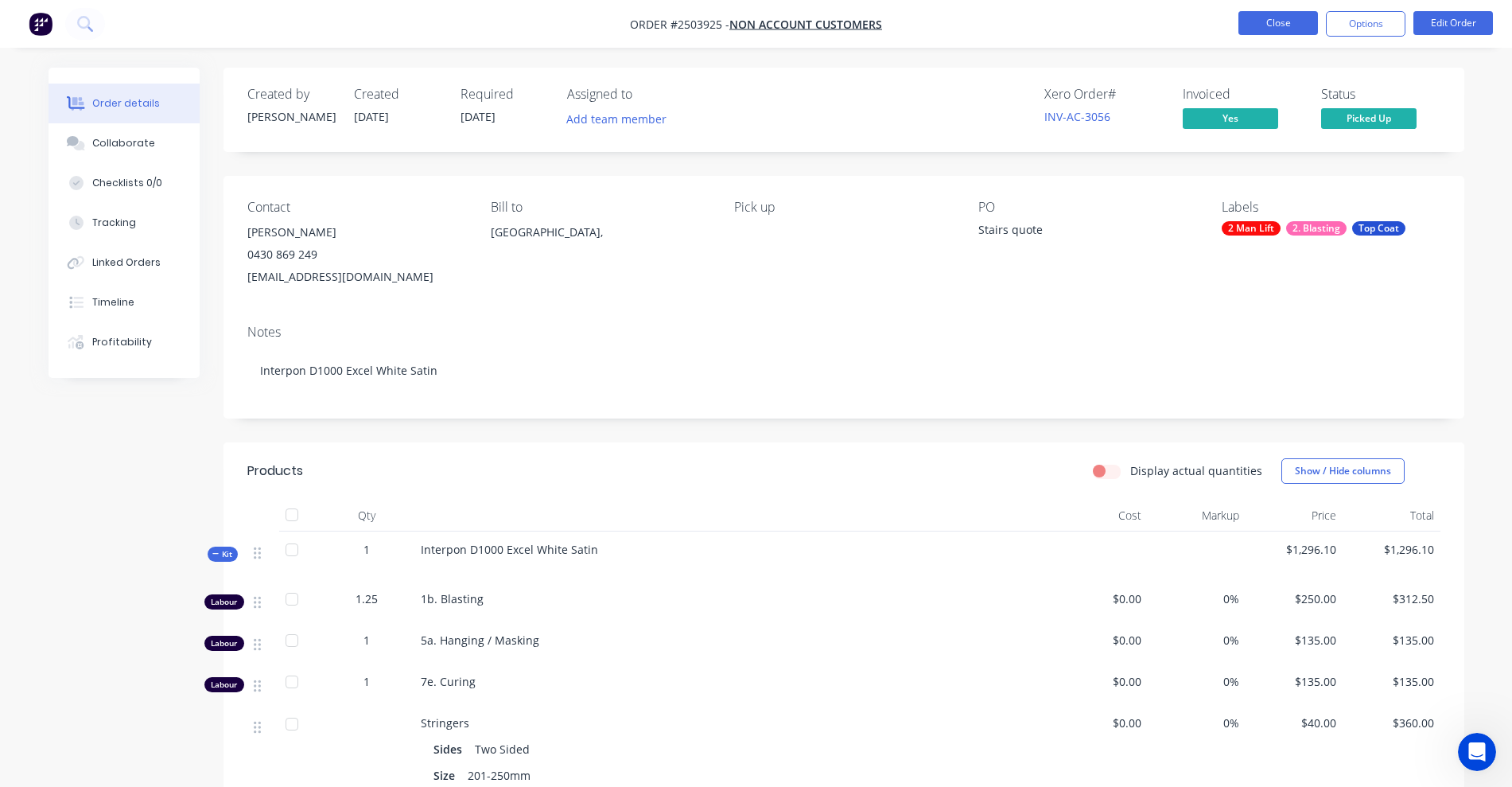
click at [1259, 28] on button "Close" at bounding box center [1278, 23] width 80 height 24
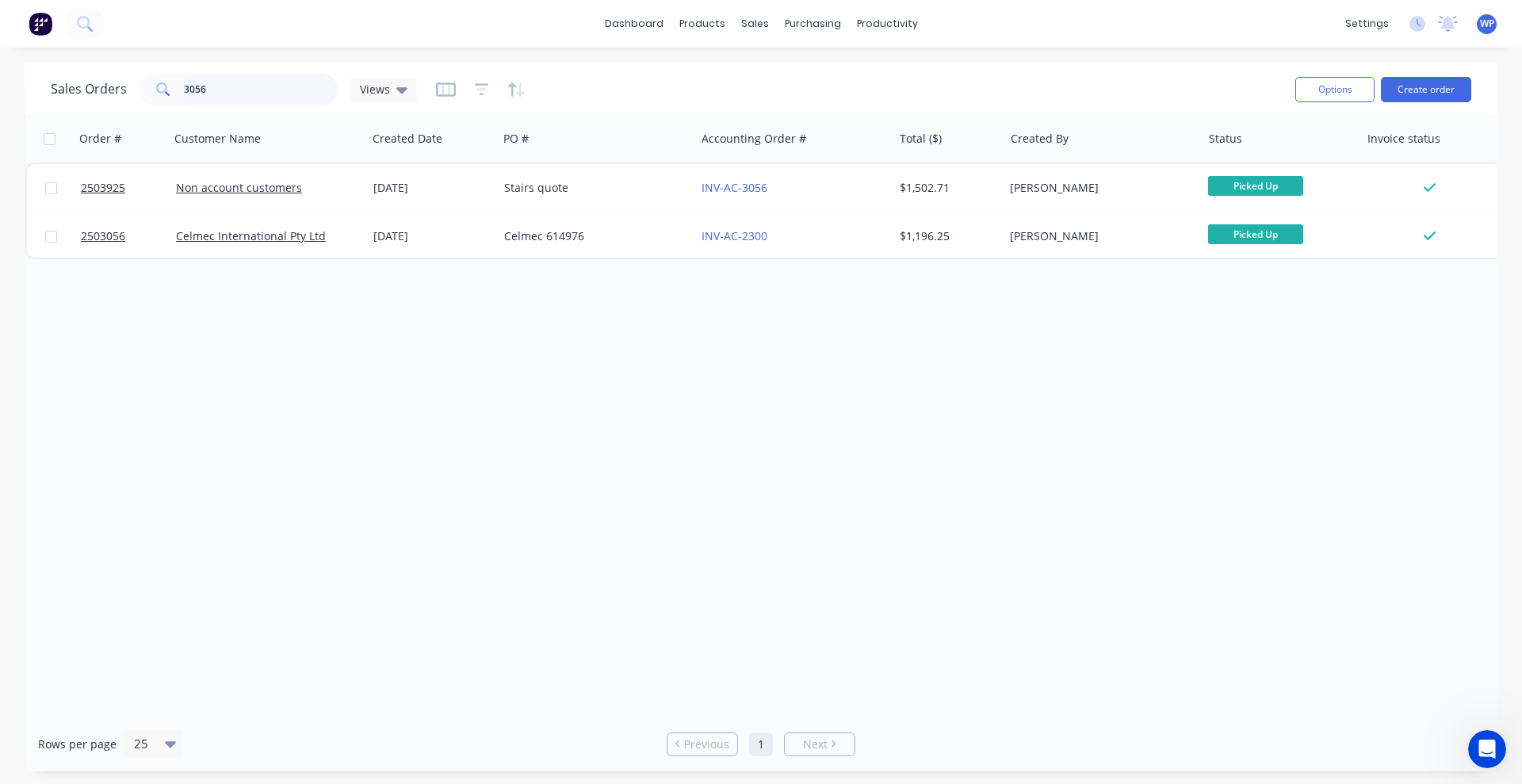
click at [228, 85] on input "3056" at bounding box center [261, 89] width 154 height 32
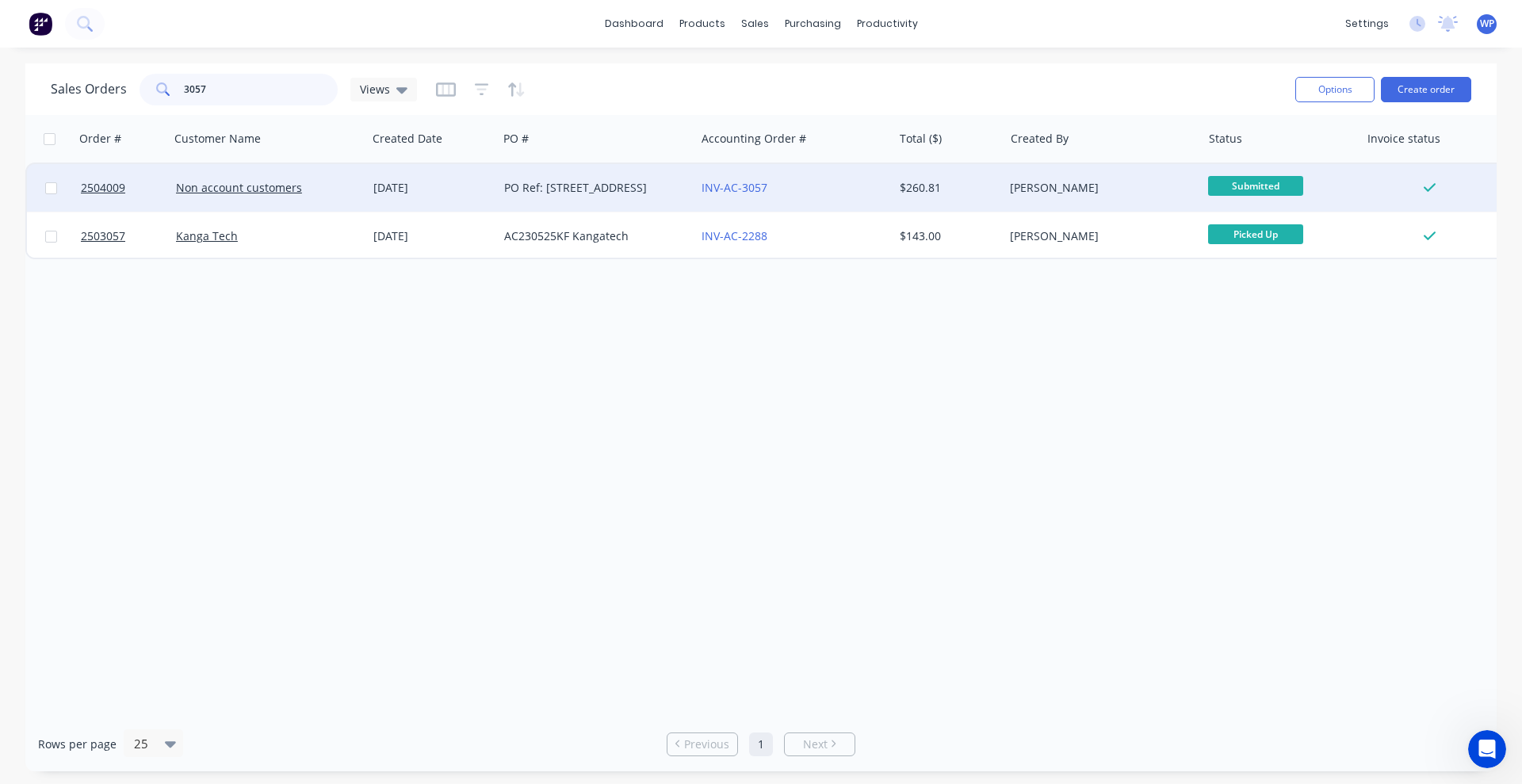
type input "3057"
click at [406, 192] on div "03 Sep 2025" at bounding box center [432, 188] width 118 height 16
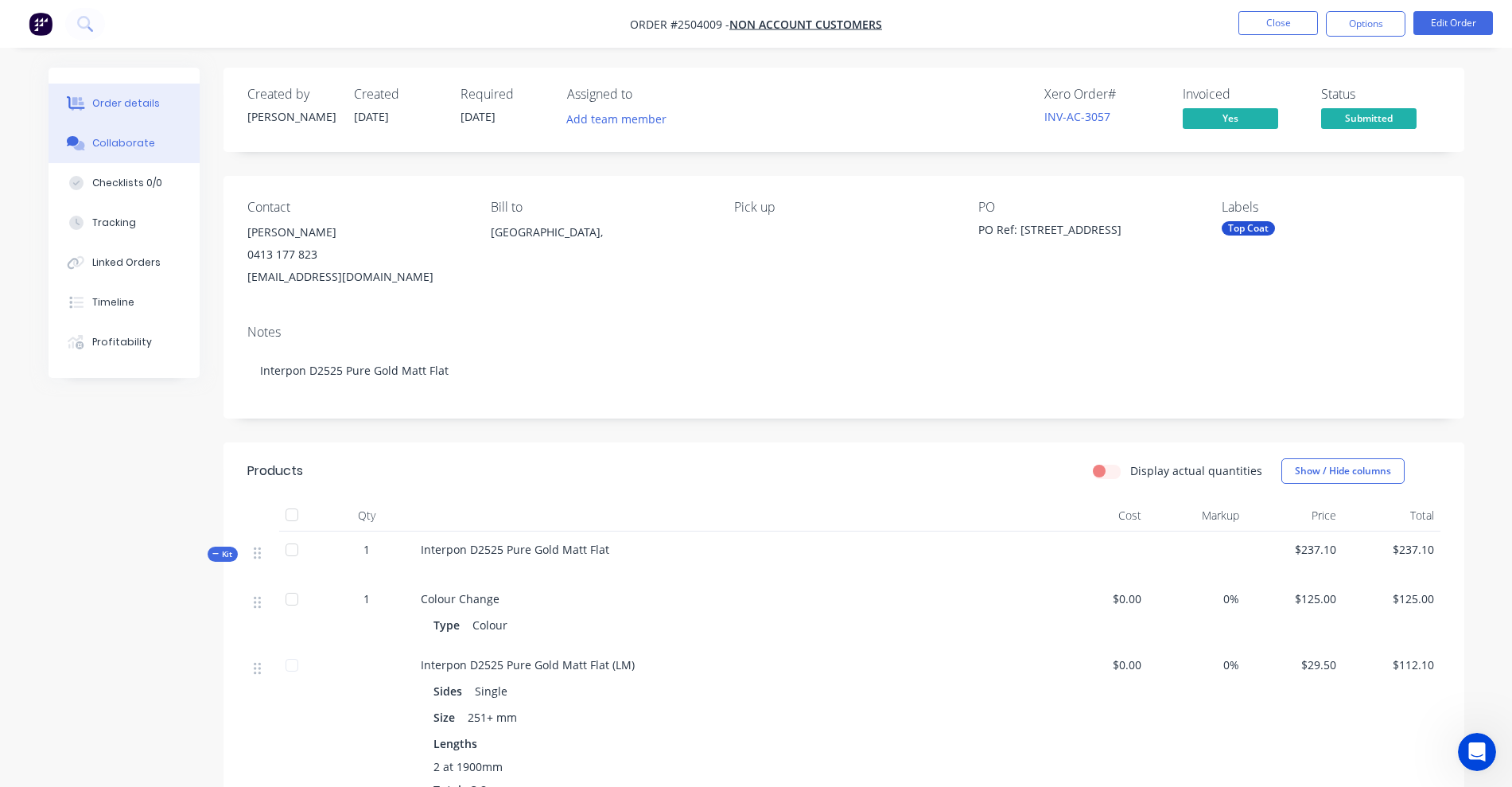
click at [108, 145] on div "Collaborate" at bounding box center [124, 143] width 63 height 15
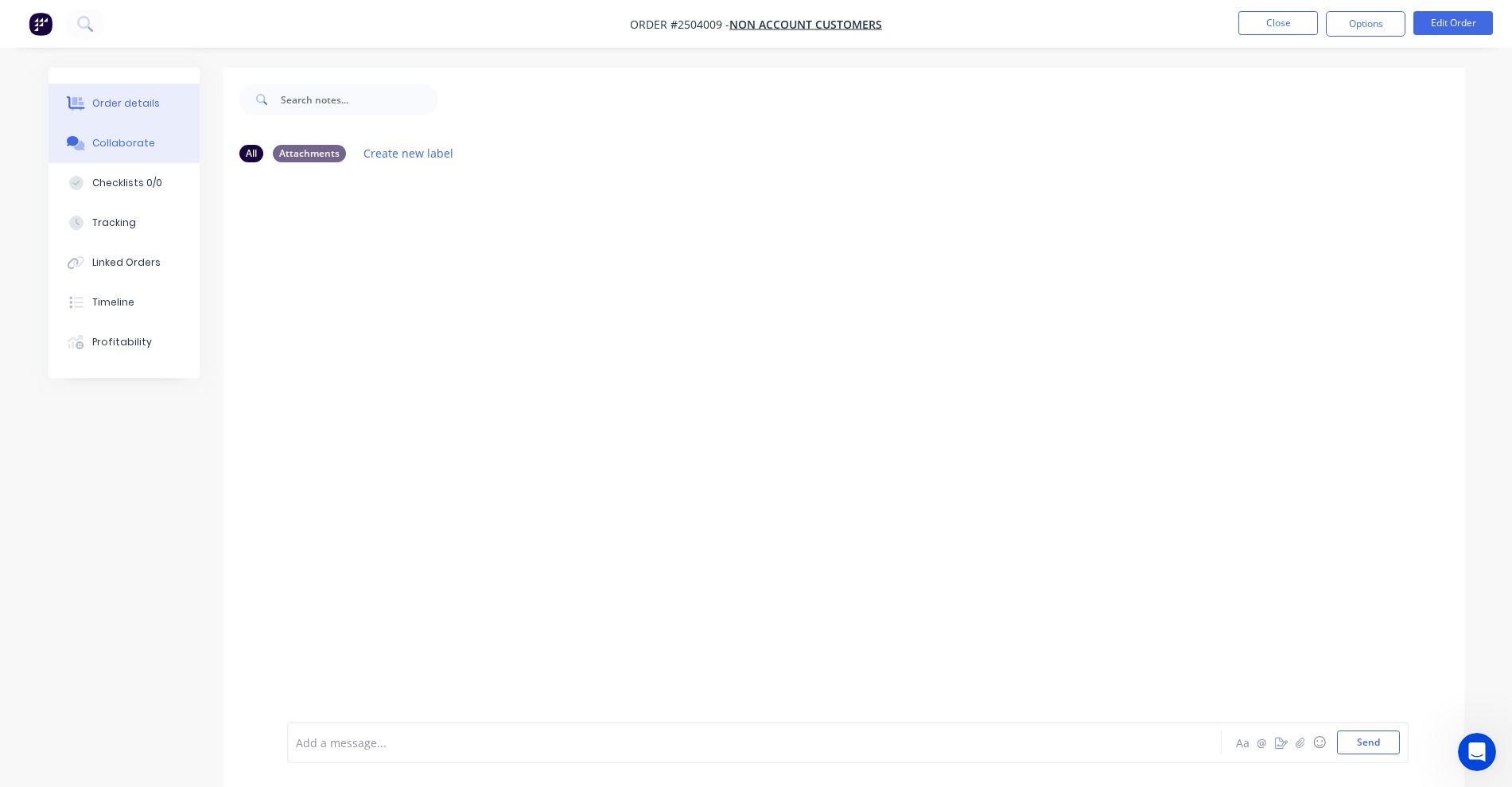
click at [98, 100] on div "Order details" at bounding box center [126, 103] width 68 height 15
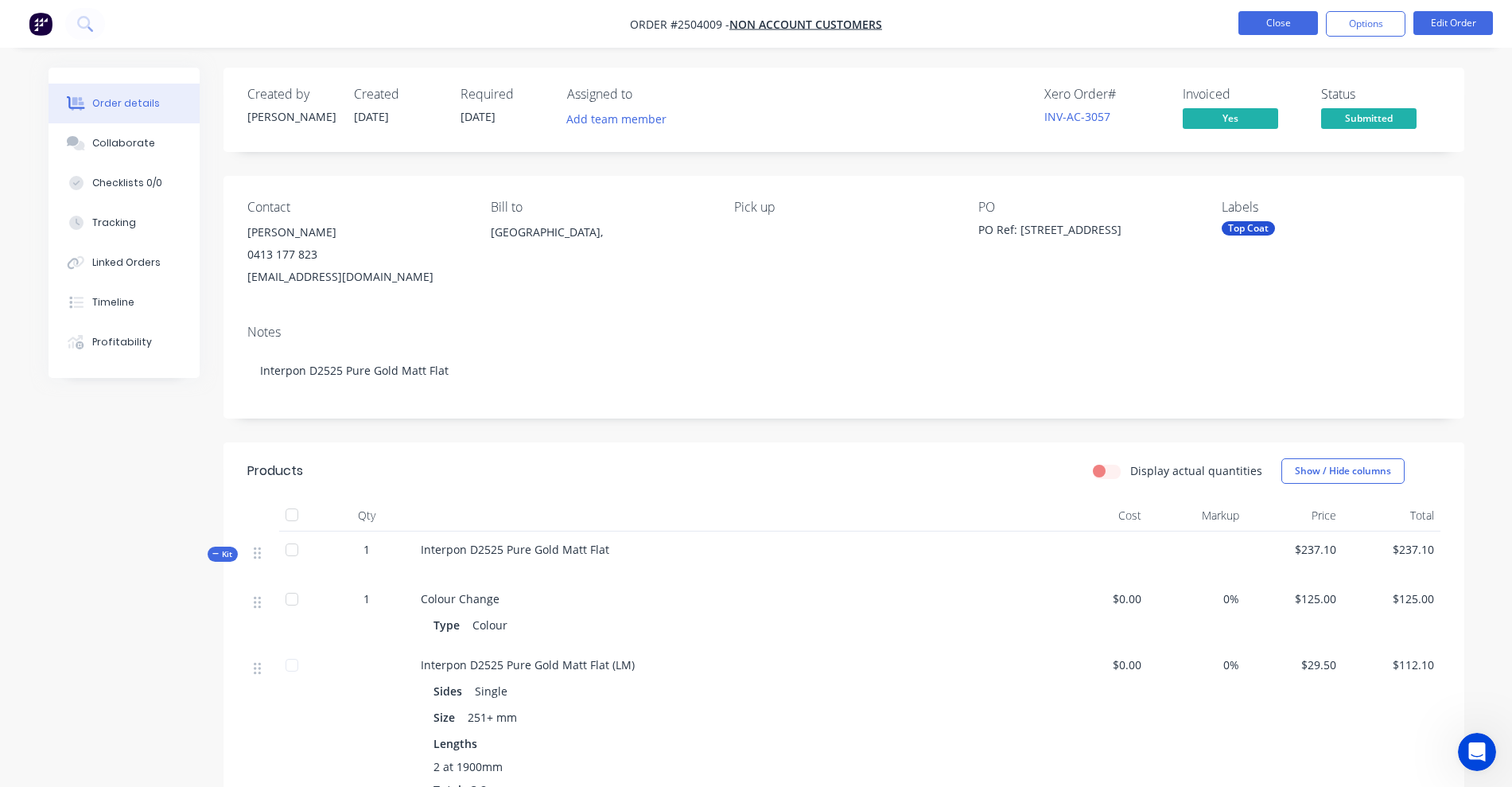
click at [1268, 29] on button "Close" at bounding box center [1278, 23] width 80 height 24
